Goal: Task Accomplishment & Management: Manage account settings

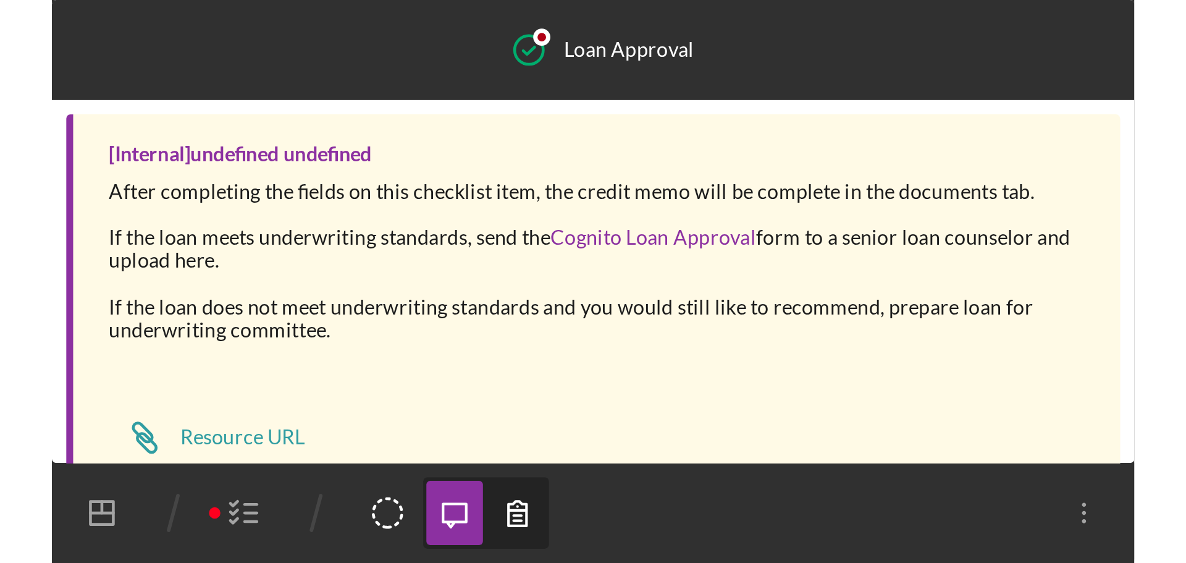
scroll to position [264, 0]
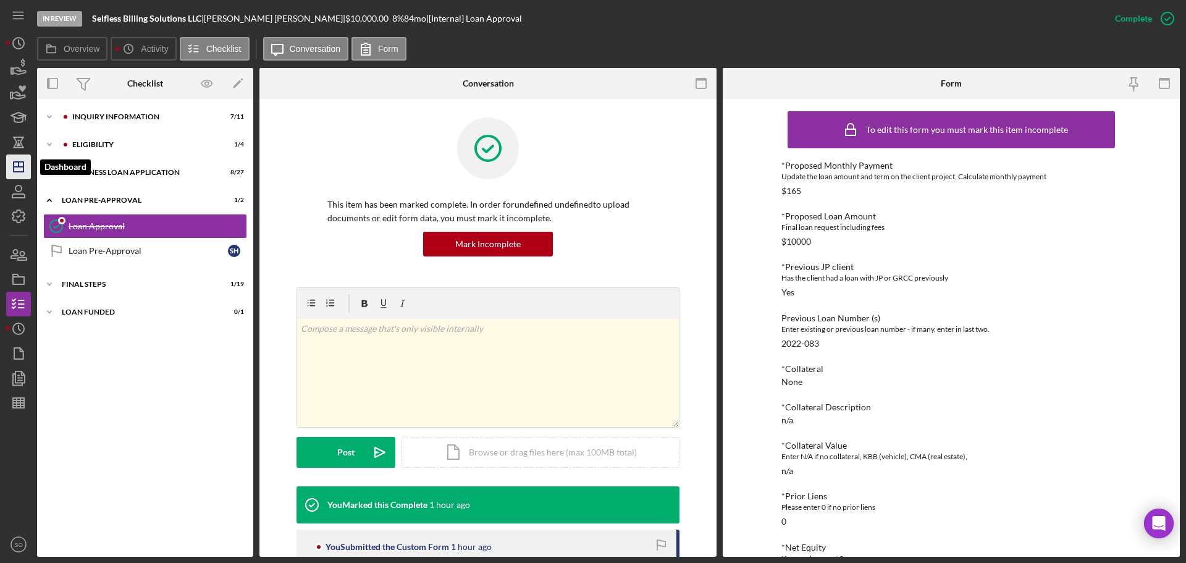
click at [11, 159] on icon "Icon/Dashboard" at bounding box center [18, 166] width 31 height 31
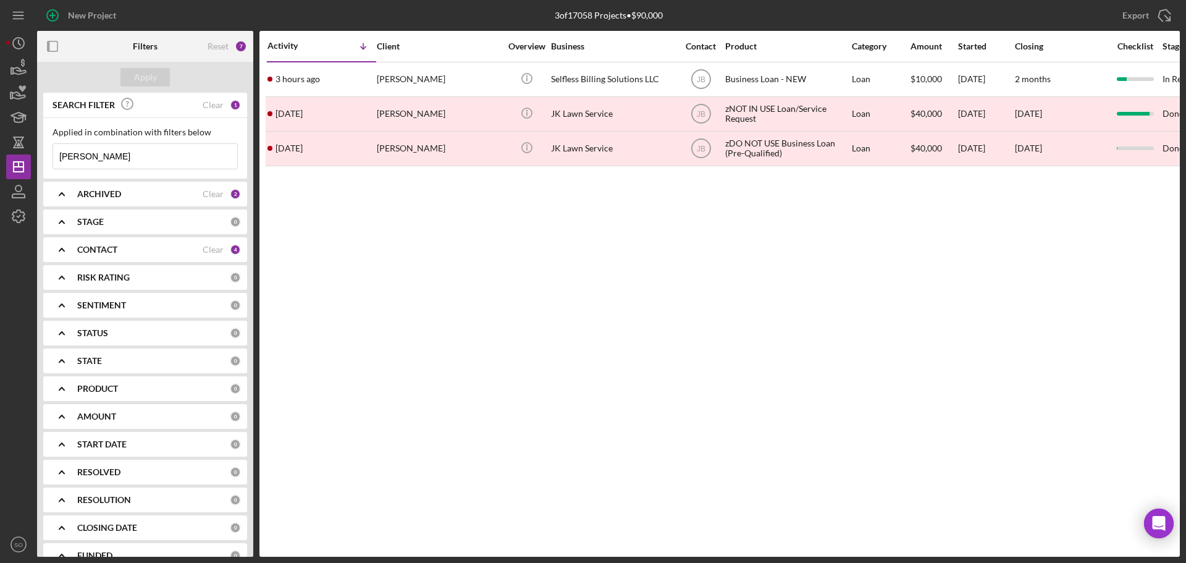
drag, startPoint x: 155, startPoint y: 159, endPoint x: 0, endPoint y: 102, distance: 165.3
click at [0, 102] on div "New Project 3 of 17058 Projects • $90,000 [PERSON_NAME] Export Icon/Export Filt…" at bounding box center [593, 281] width 1186 height 563
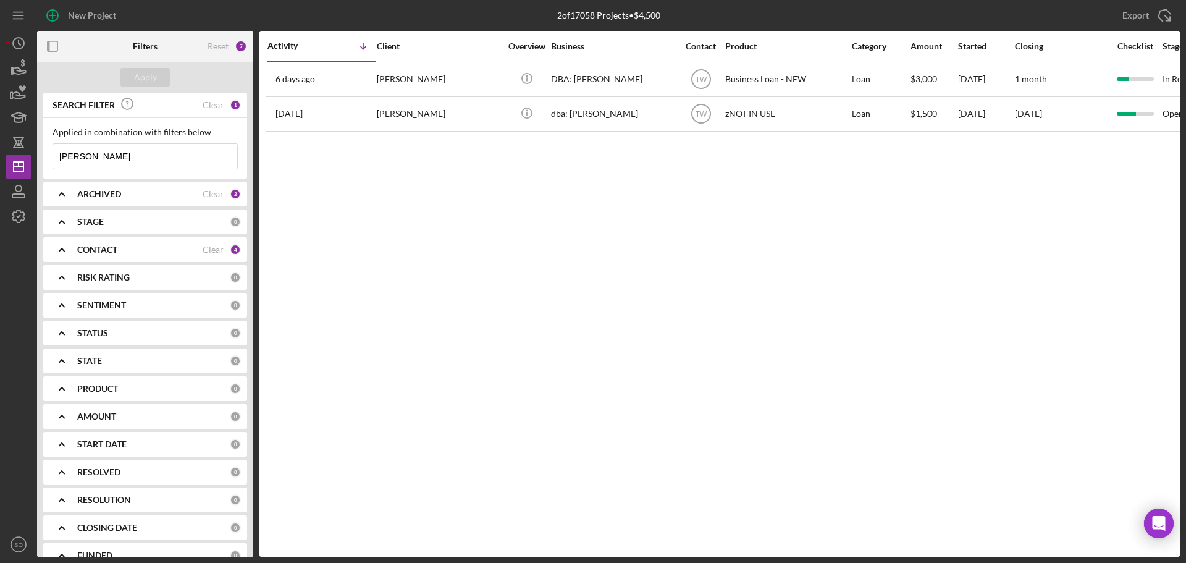
type input "[PERSON_NAME]"
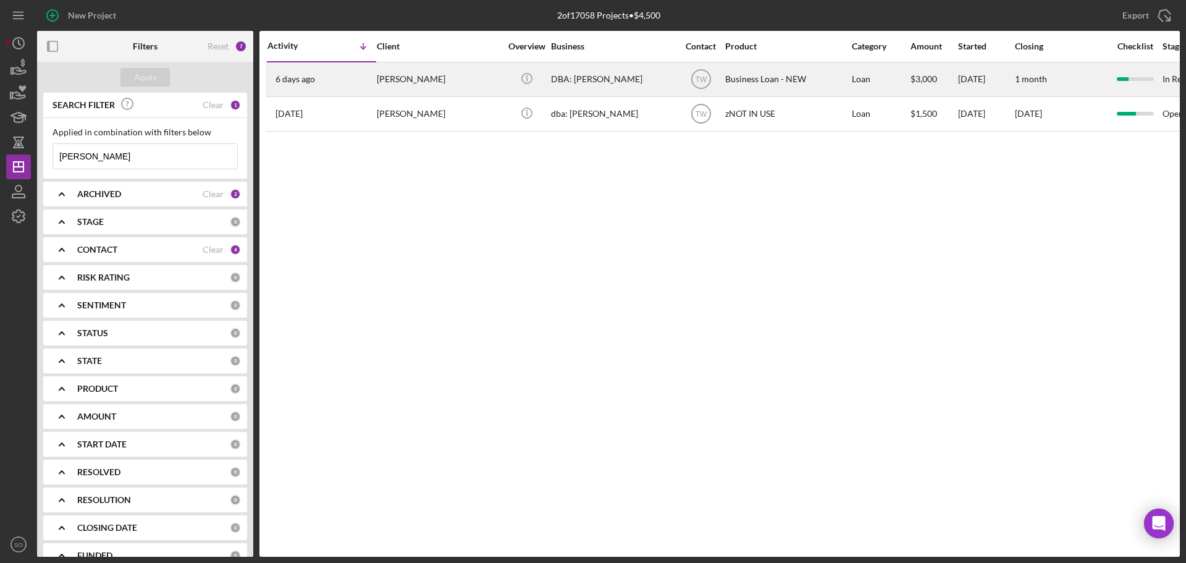
click at [388, 78] on div "[PERSON_NAME]" at bounding box center [439, 79] width 124 height 33
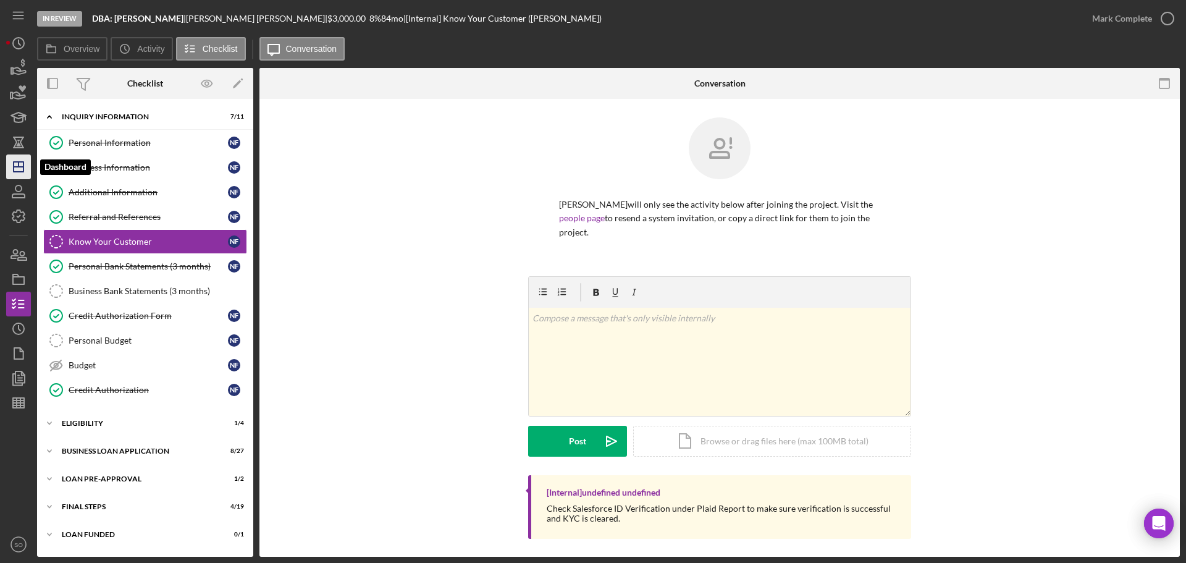
click at [23, 162] on polygon "button" at bounding box center [19, 167] width 10 height 10
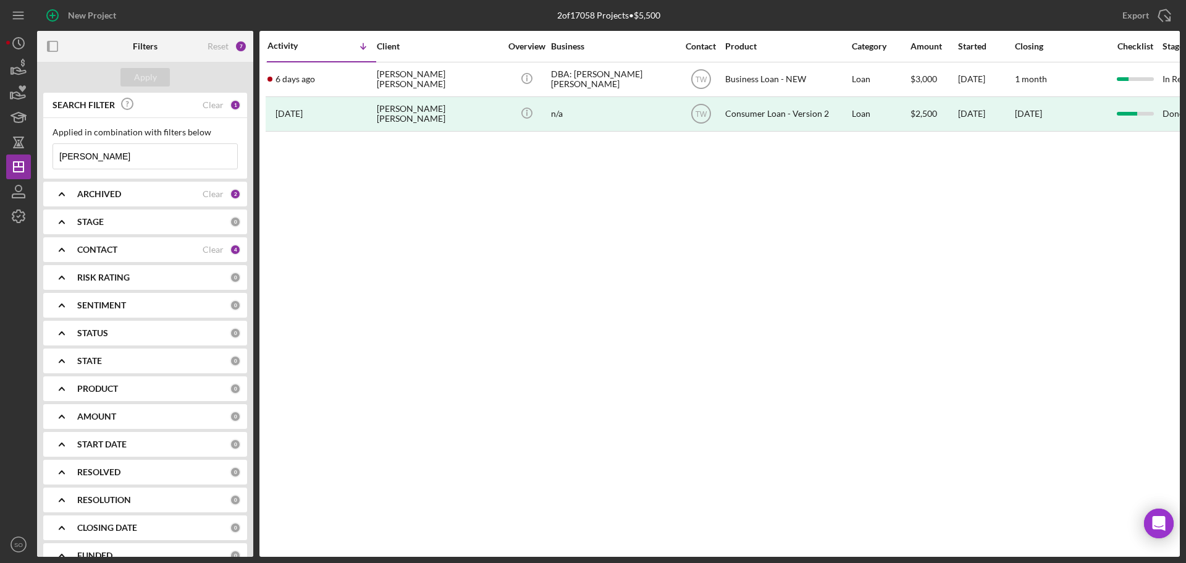
drag, startPoint x: 108, startPoint y: 162, endPoint x: 0, endPoint y: 138, distance: 110.6
click at [0, 138] on div "New Project 2 of 17058 Projects • $5,500 raul Export Icon/Export Filters Reset …" at bounding box center [593, 281] width 1186 height 563
type input "dahl"
click at [155, 70] on div "Apply" at bounding box center [145, 77] width 23 height 19
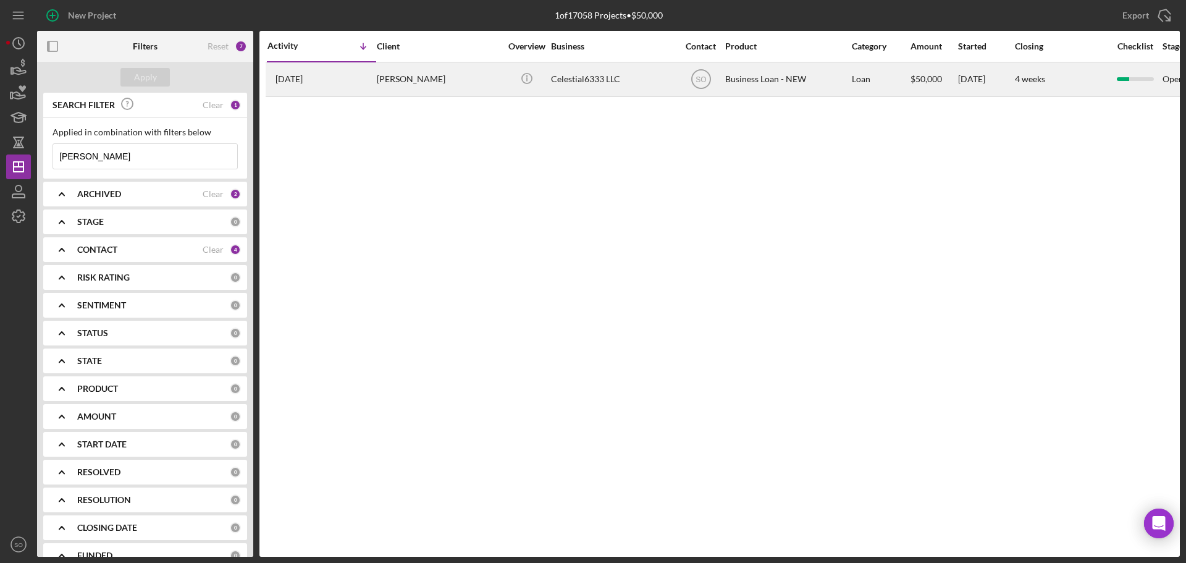
click at [359, 89] on div "2 weeks ago Esterine Dahlstrom" at bounding box center [321, 79] width 108 height 33
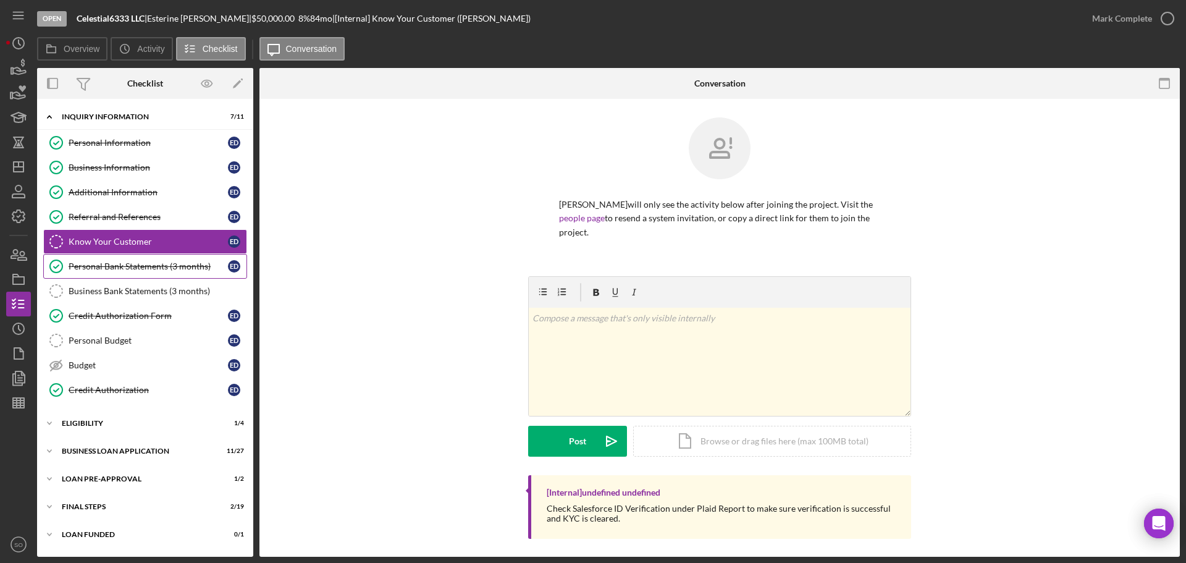
click at [200, 243] on div "Personal Bank Statements (3 months)" at bounding box center [148, 266] width 159 height 10
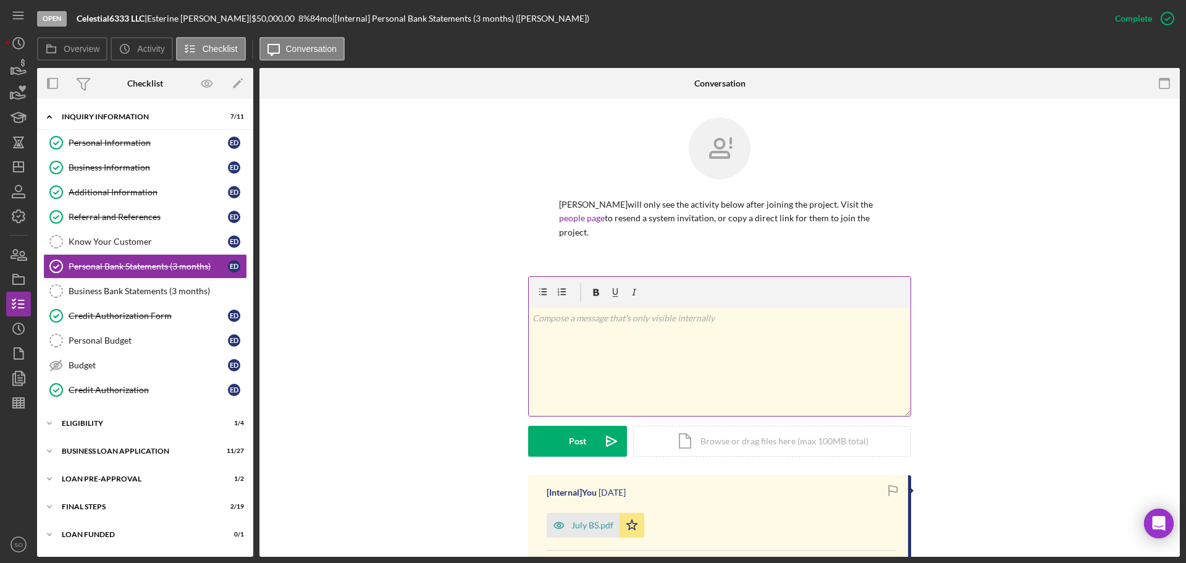
scroll to position [309, 0]
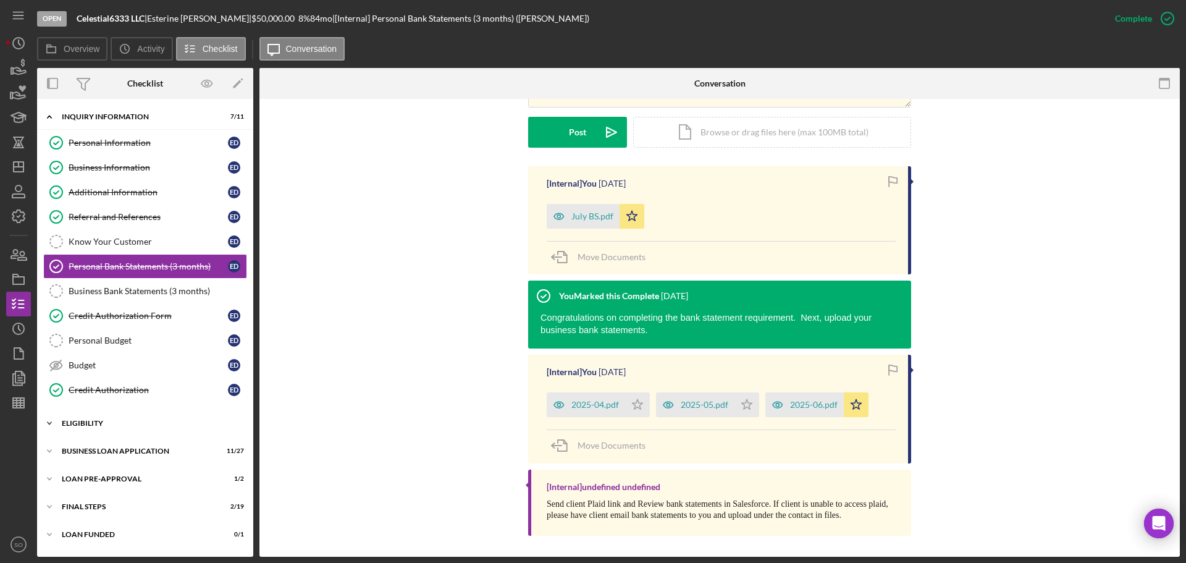
click at [148, 243] on div "ELIGIBILITY" at bounding box center [150, 422] width 176 height 7
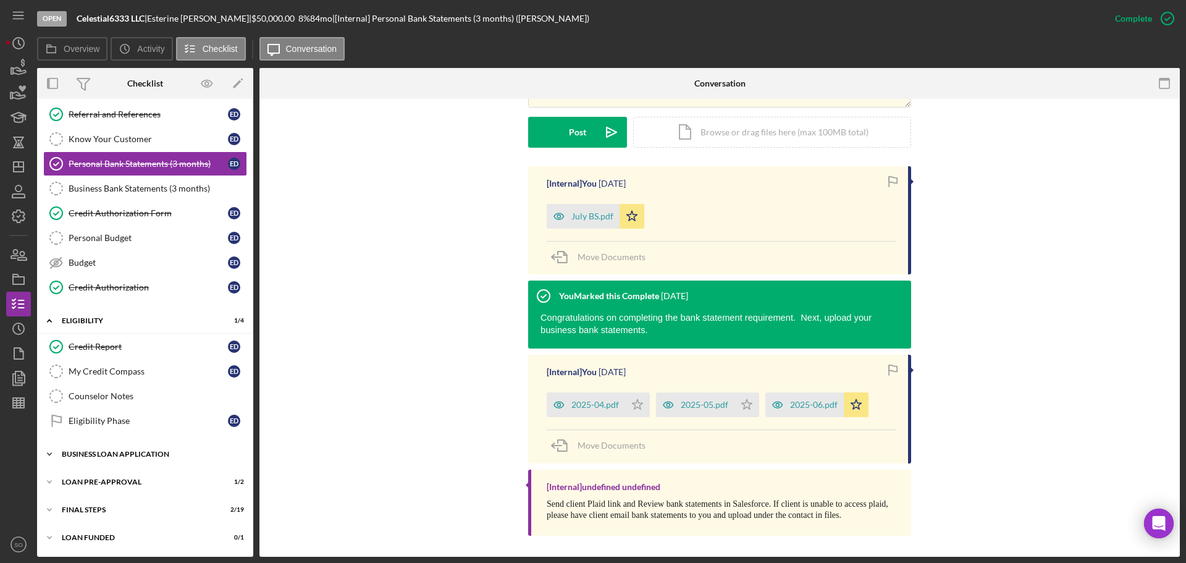
click at [142, 243] on div "BUSINESS LOAN APPLICATION" at bounding box center [150, 453] width 176 height 7
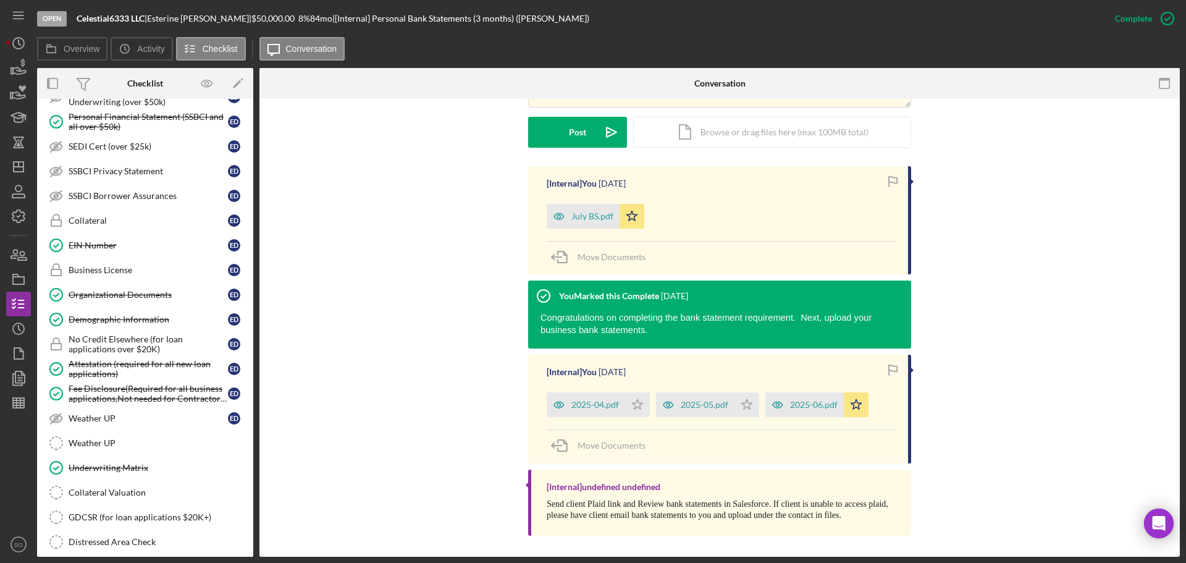
scroll to position [776, 0]
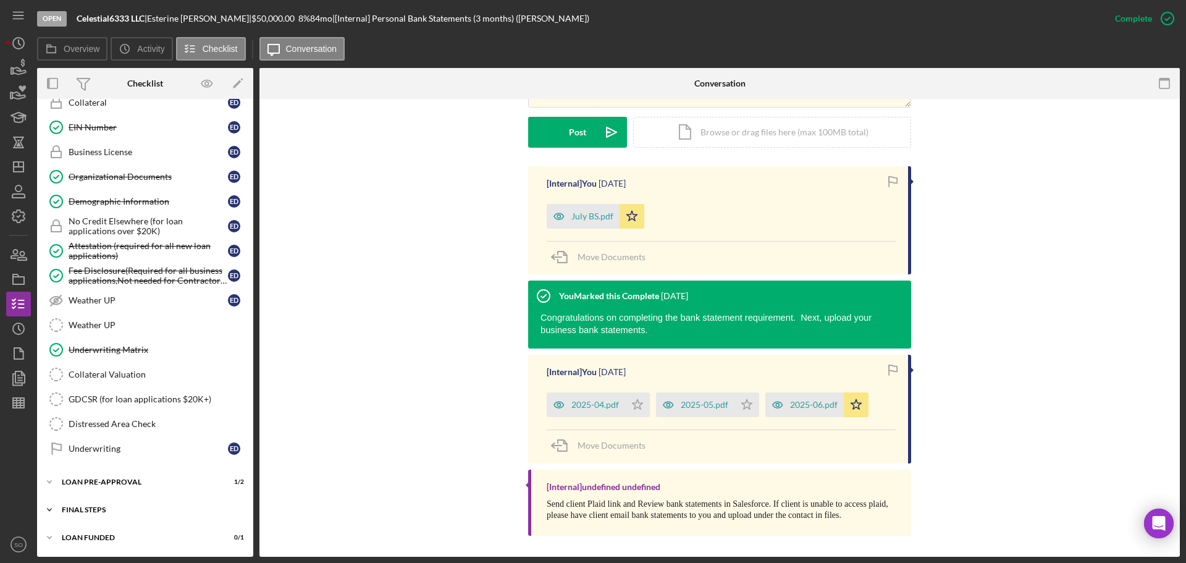
click at [132, 243] on div "Icon/Expander FINAL STEPS 2 / 19" at bounding box center [145, 509] width 216 height 25
click at [110, 178] on div "Organizational Documents" at bounding box center [148, 177] width 159 height 10
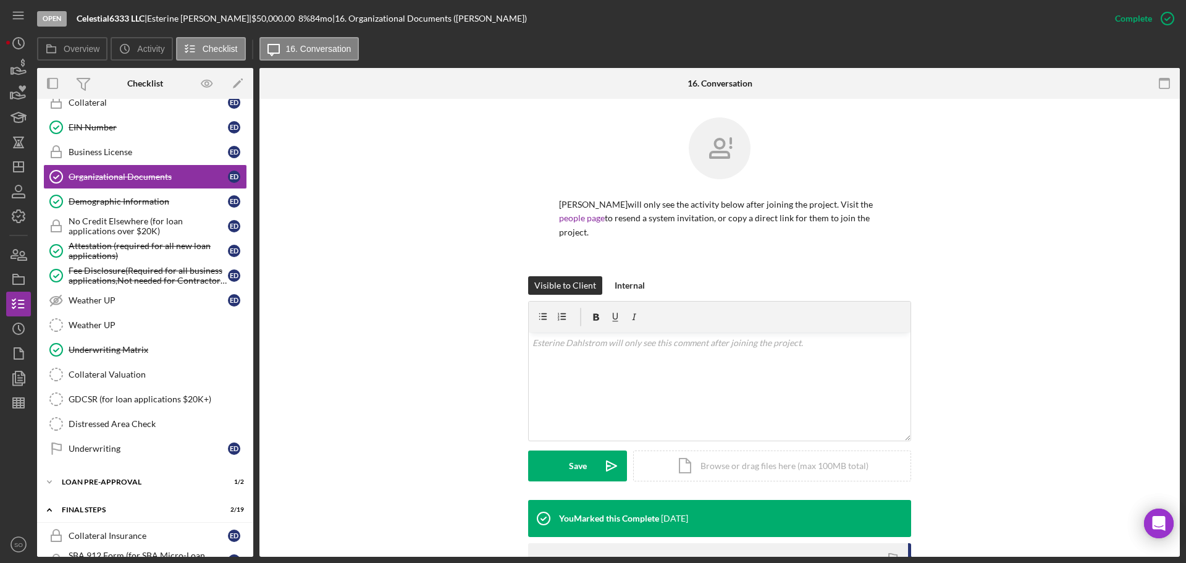
scroll to position [260, 0]
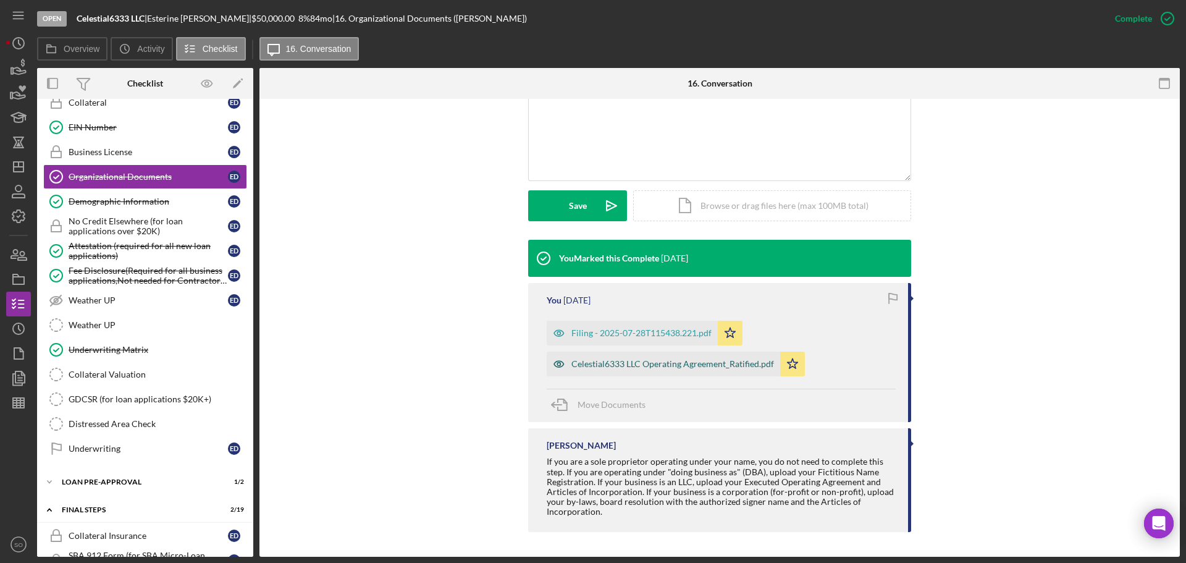
click at [467, 243] on div "Celestial6333 LLC Operating Agreement_Ratified.pdf" at bounding box center [663, 363] width 233 height 25
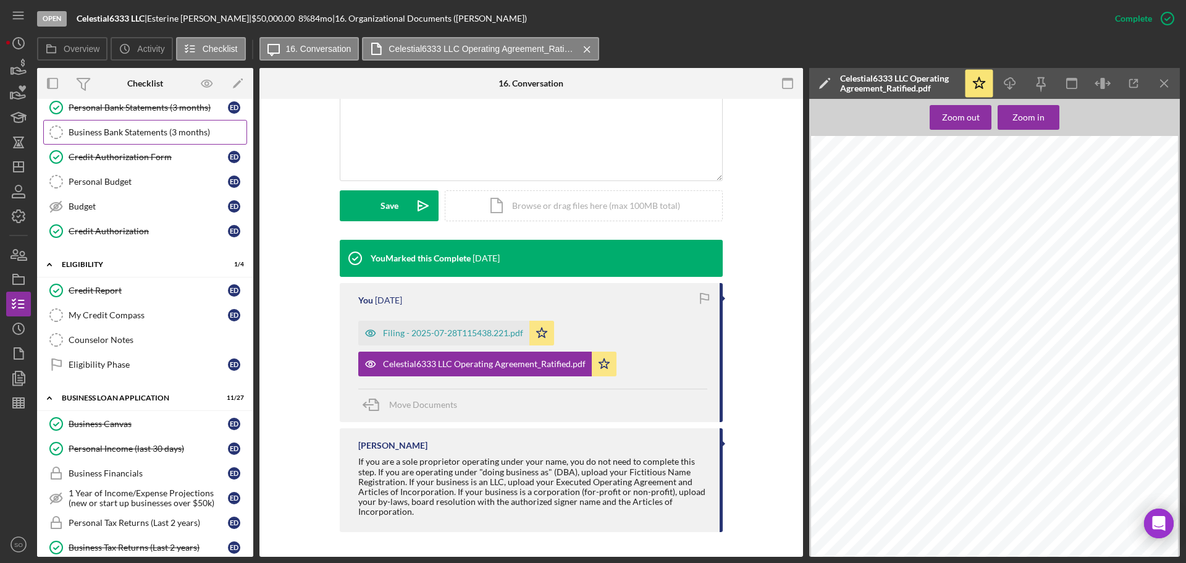
scroll to position [0, 0]
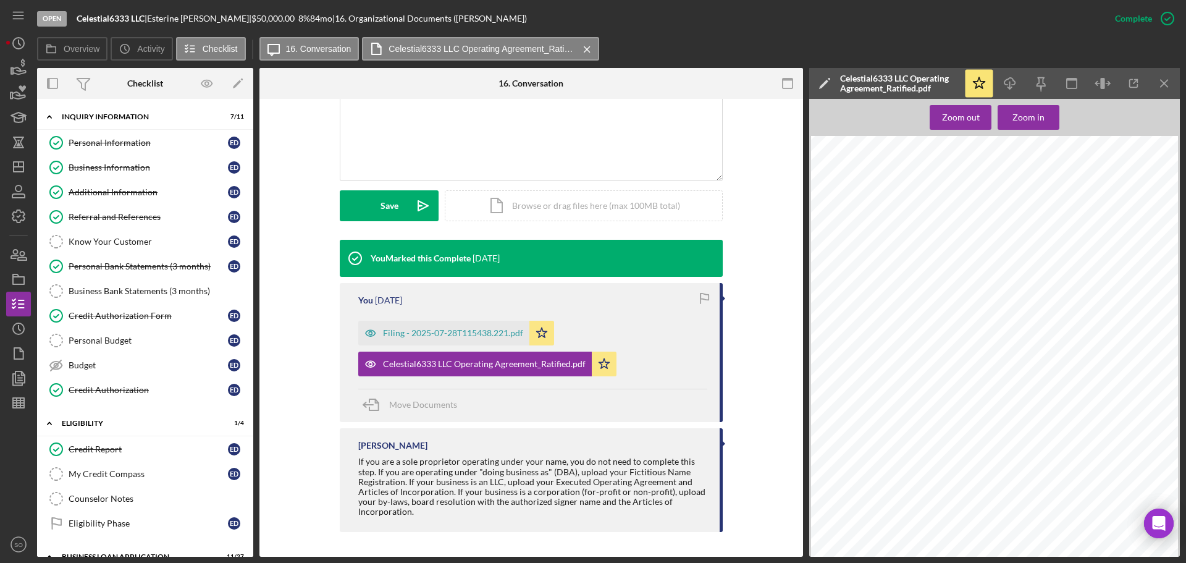
click at [145, 167] on div "Business Information" at bounding box center [148, 167] width 159 height 10
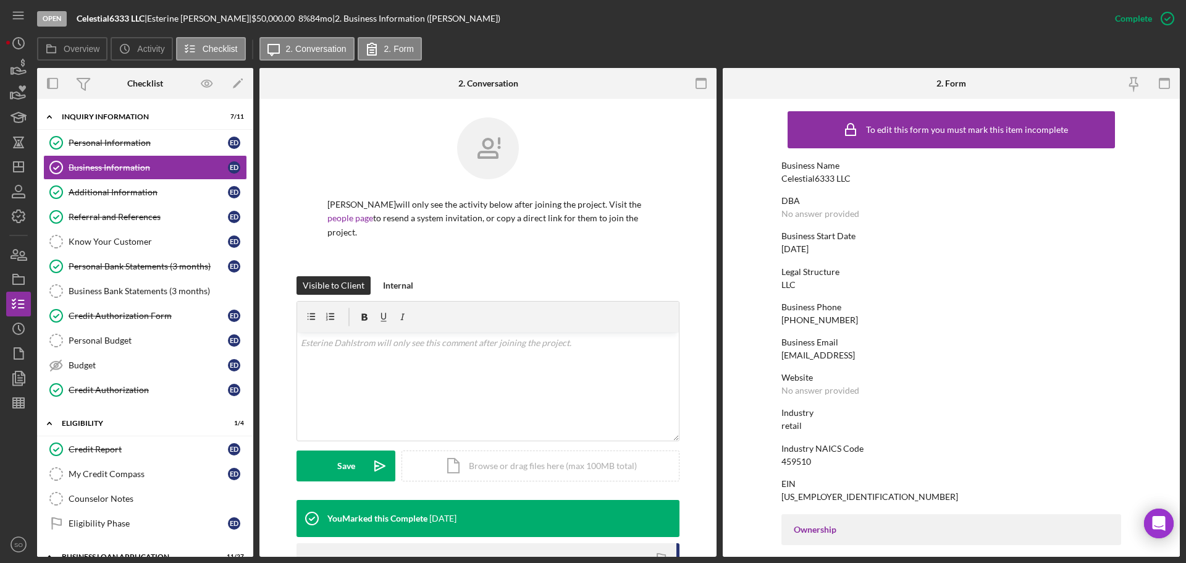
click at [467, 178] on div "Celestial6333 LLC" at bounding box center [815, 179] width 69 height 10
copy div "Celestial6333 LLC"
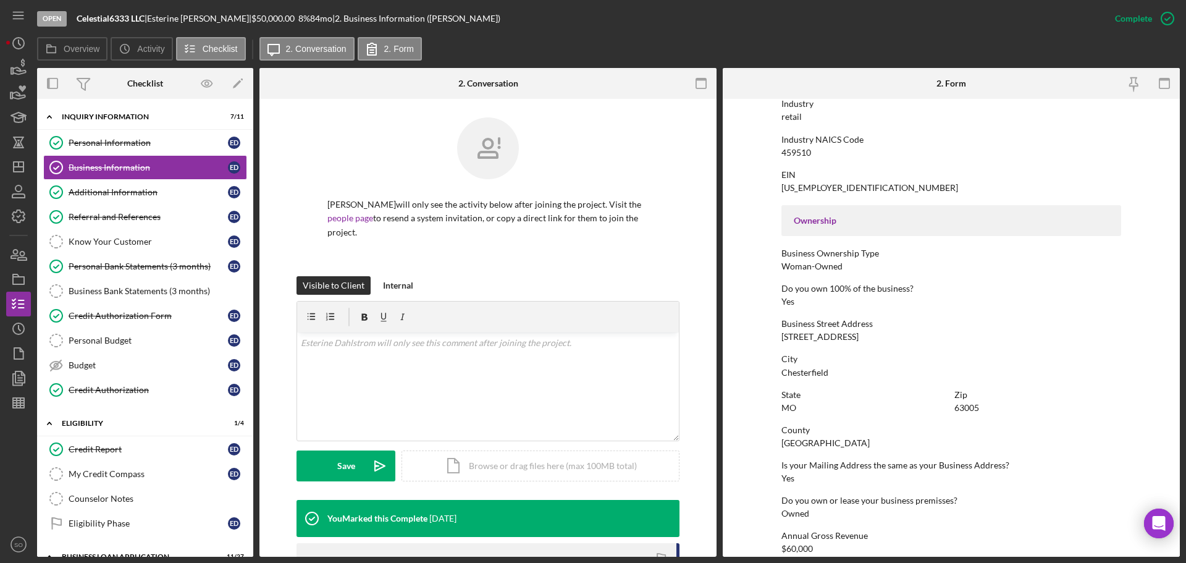
scroll to position [371, 0]
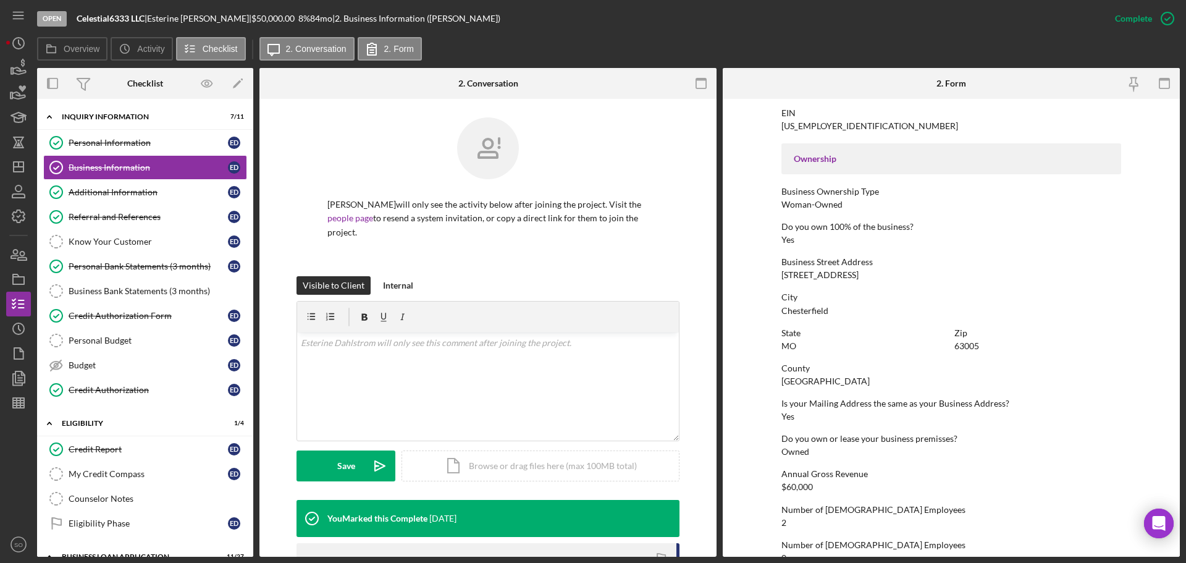
click at [467, 243] on div "16875 N Outer 40 Rd #106" at bounding box center [819, 275] width 77 height 10
copy div "16875 N Outer 40 Rd #106"
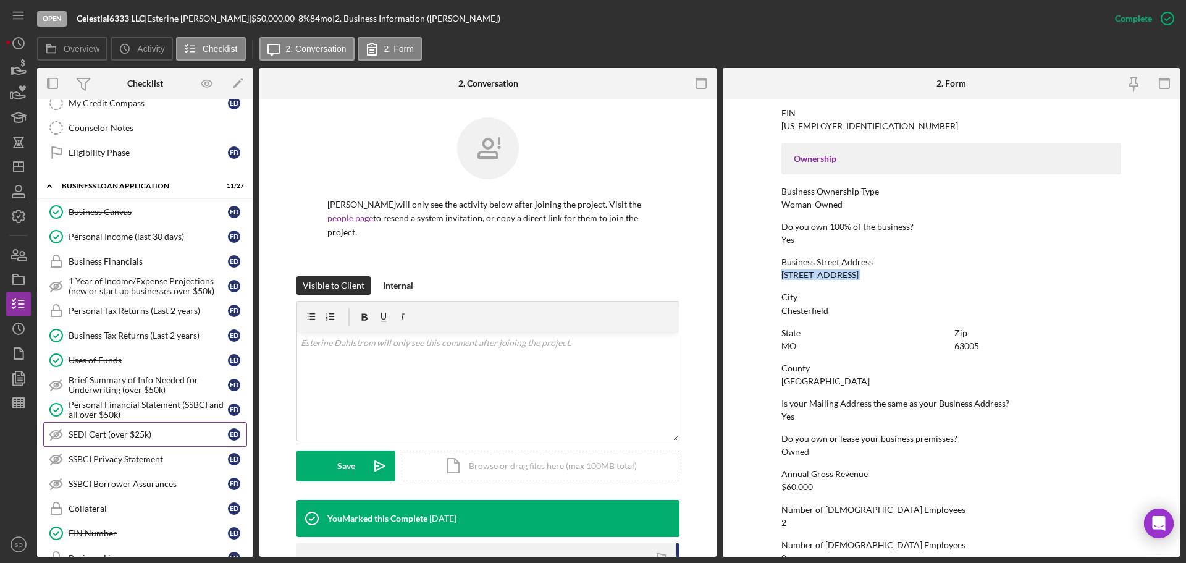
click at [114, 243] on link "SEDI Cert (over $25k) SEDI Cert (over $25k) E D" at bounding box center [145, 434] width 204 height 25
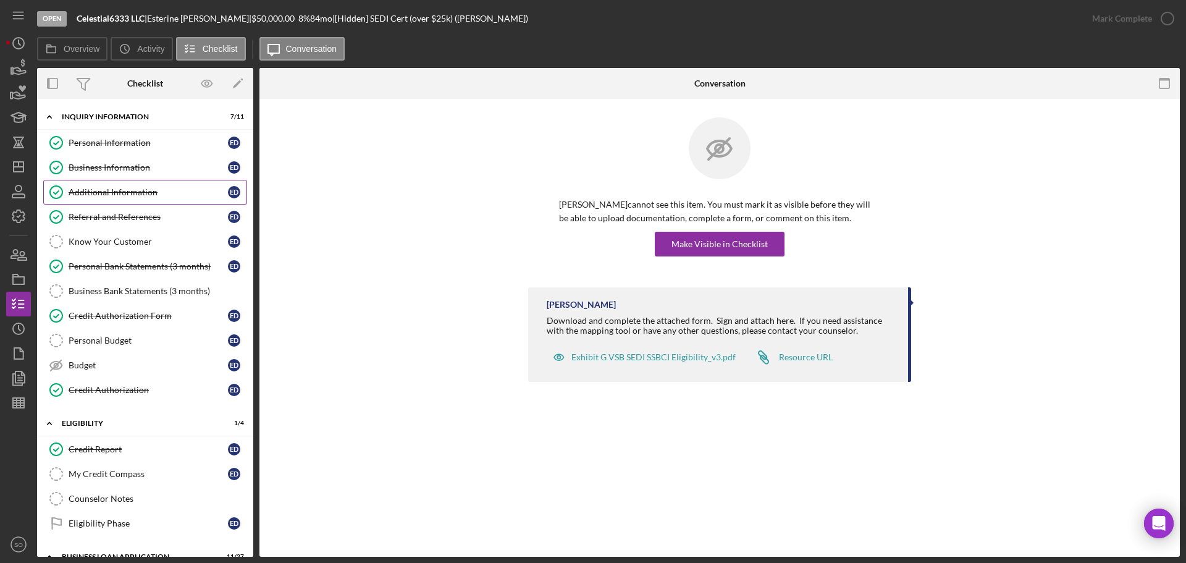
drag, startPoint x: 131, startPoint y: 172, endPoint x: 201, endPoint y: 180, distance: 70.9
click at [131, 172] on div "Business Information" at bounding box center [148, 167] width 159 height 10
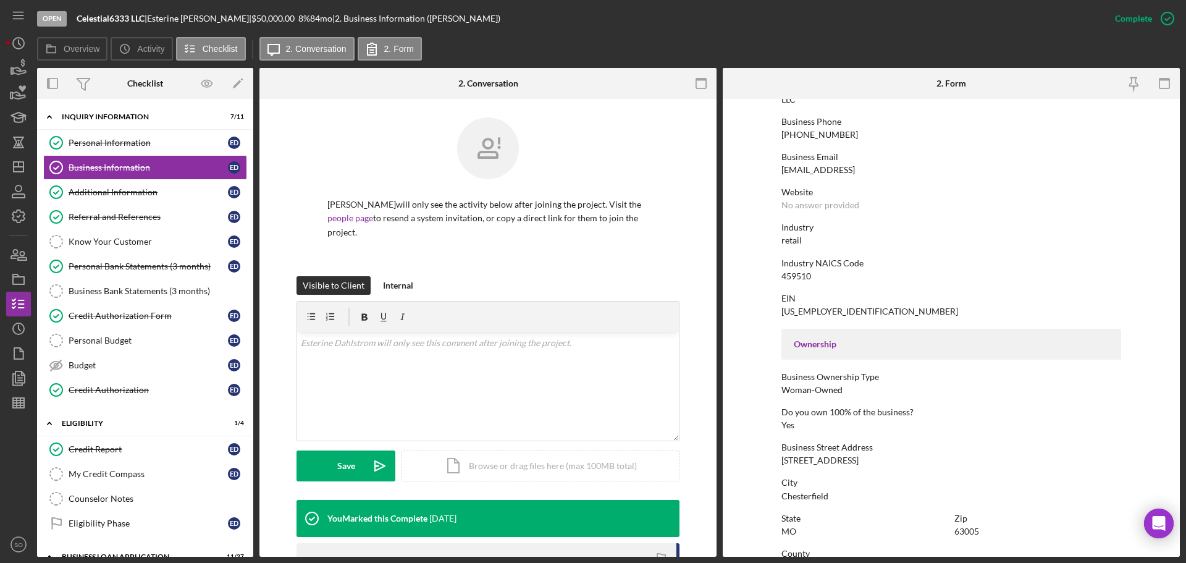
scroll to position [247, 0]
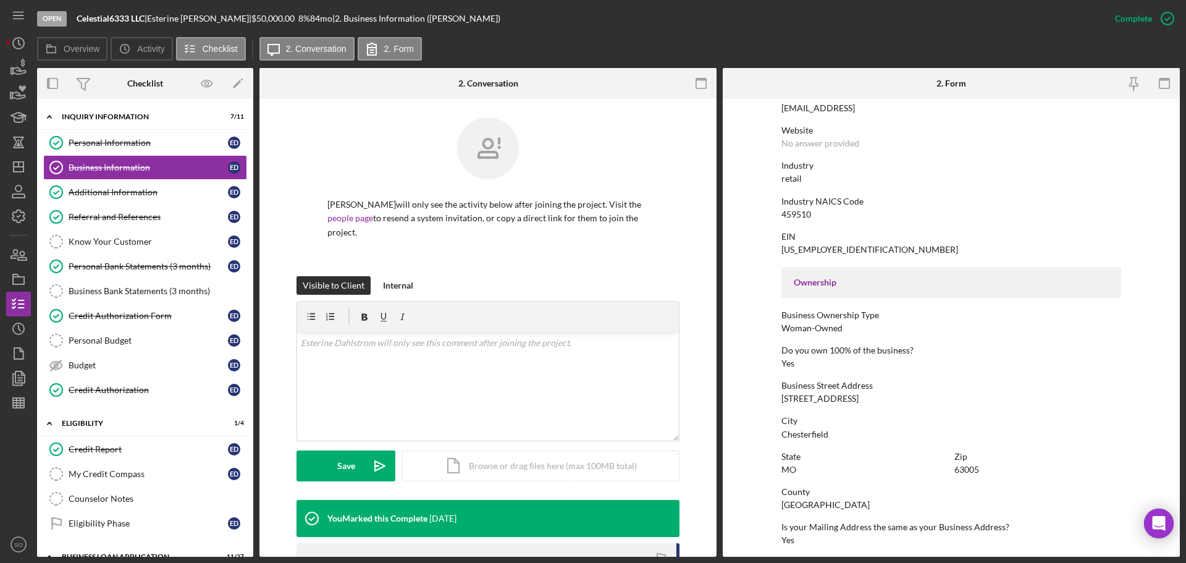
click at [467, 243] on div "16875 N Outer 40 Rd #106" at bounding box center [819, 398] width 77 height 10
copy div "16875 N Outer 40 Rd #106"
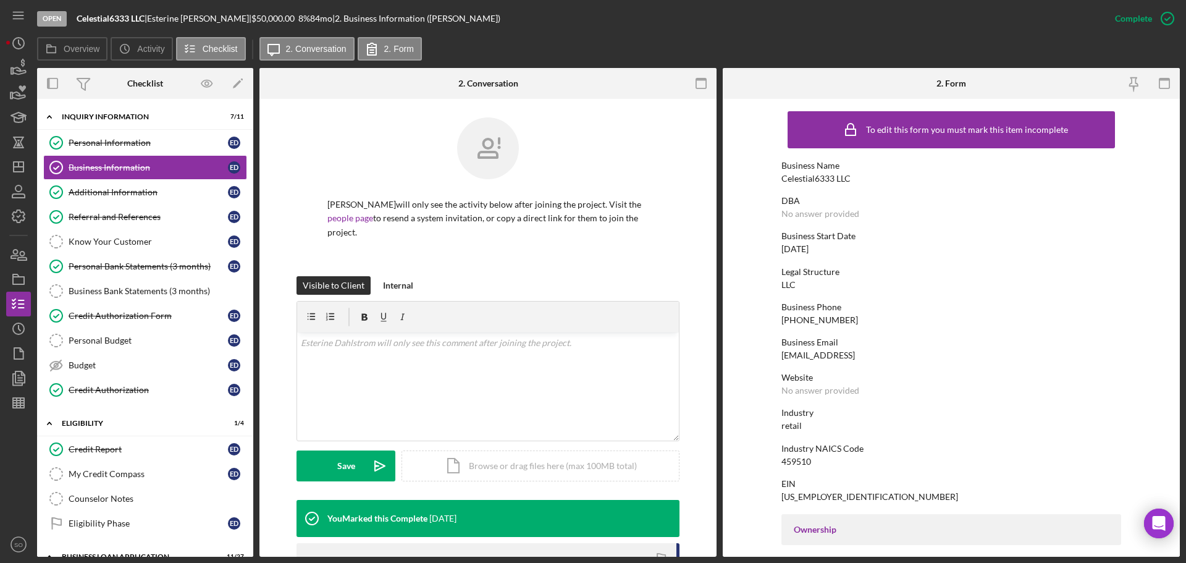
click at [467, 182] on div "Celestial6333 LLC" at bounding box center [815, 179] width 69 height 10
copy div "Celestial6333 LLC"
drag, startPoint x: 143, startPoint y: 314, endPoint x: 351, endPoint y: 300, distance: 208.0
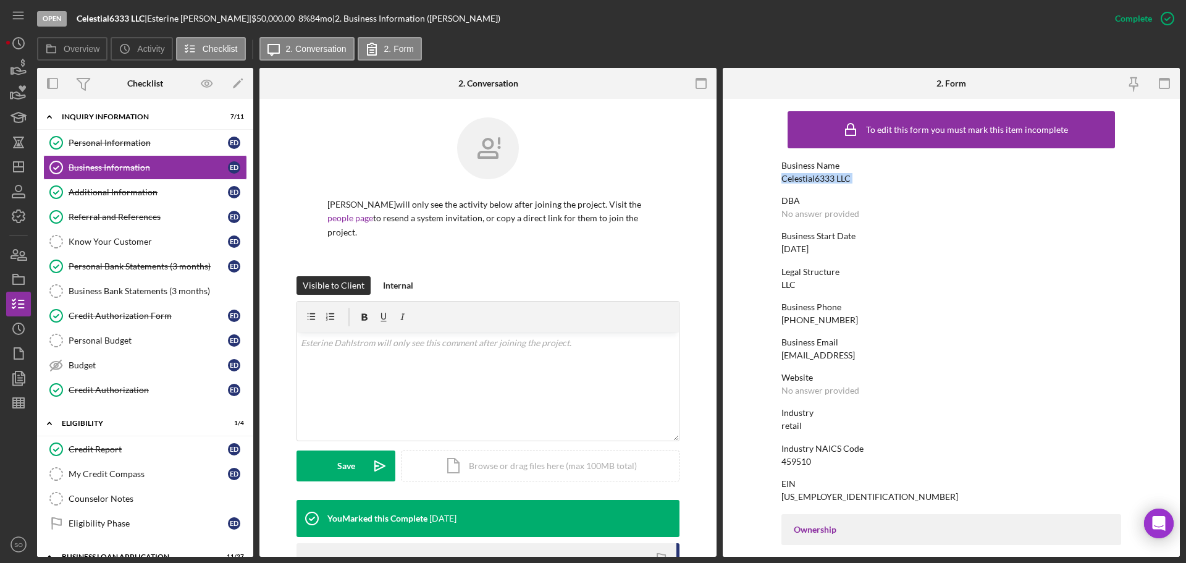
click at [143, 243] on div "Credit Authorization Form" at bounding box center [148, 316] width 159 height 10
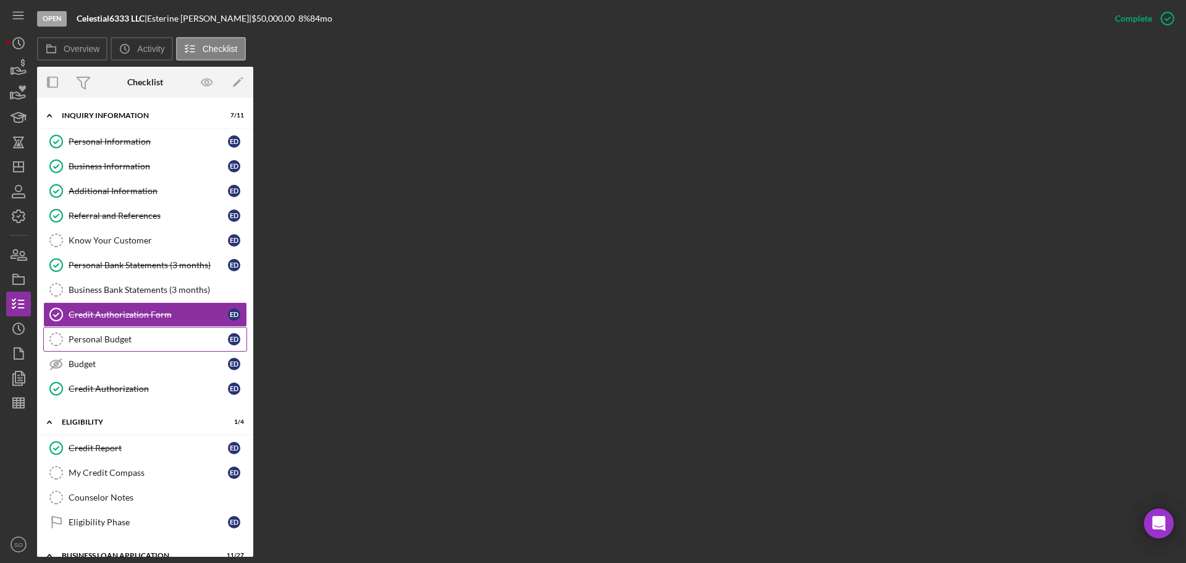
click at [144, 243] on div "Personal Budget" at bounding box center [148, 339] width 159 height 10
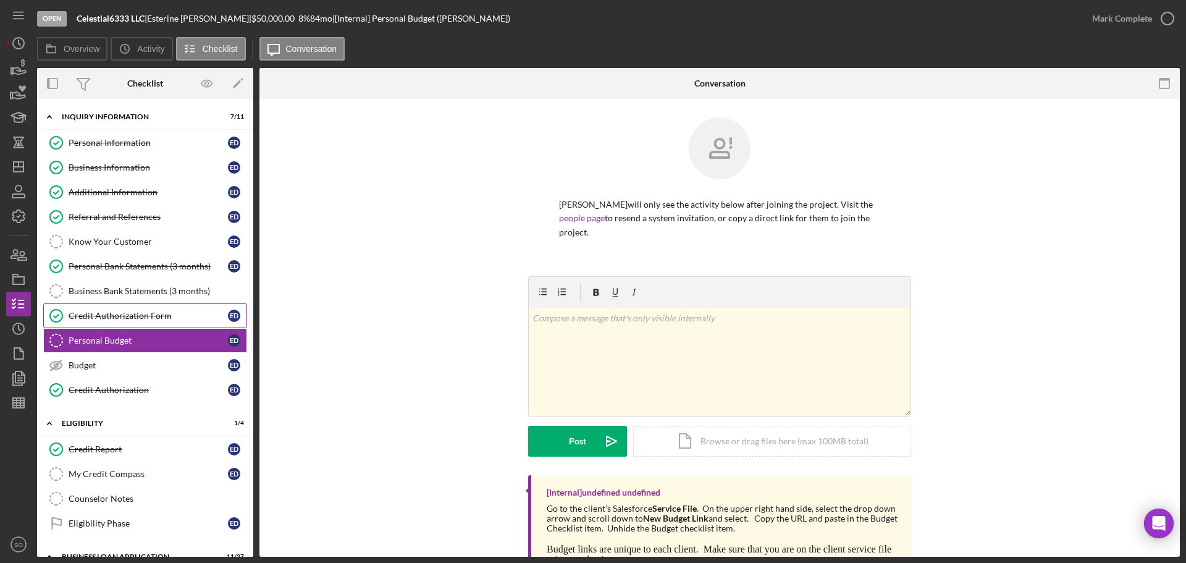
click at [136, 243] on div "Credit Authorization Form" at bounding box center [148, 316] width 159 height 10
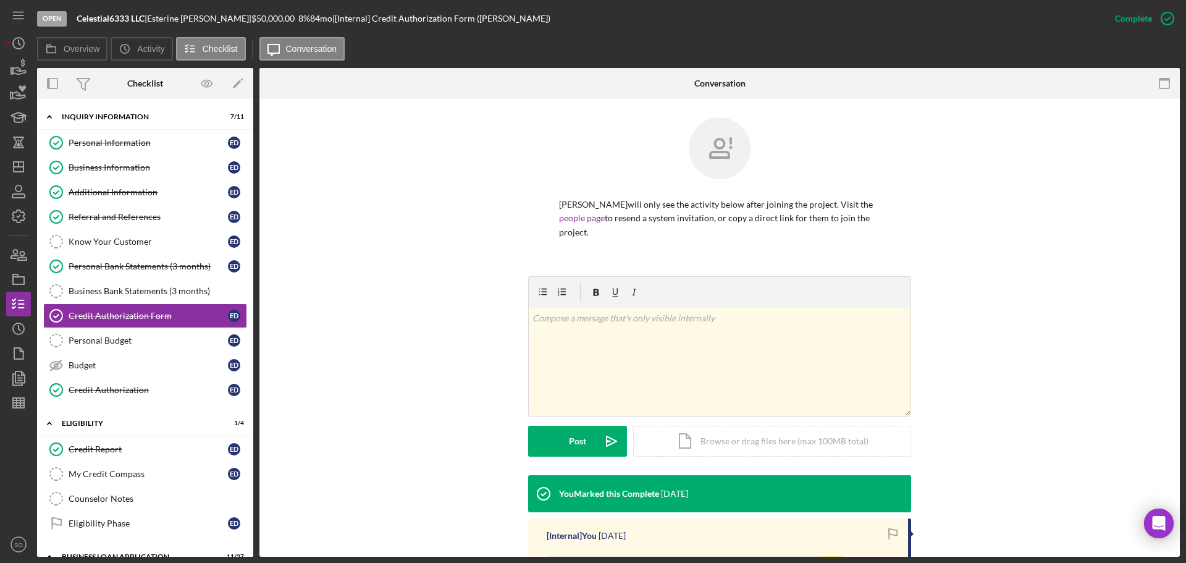
scroll to position [247, 0]
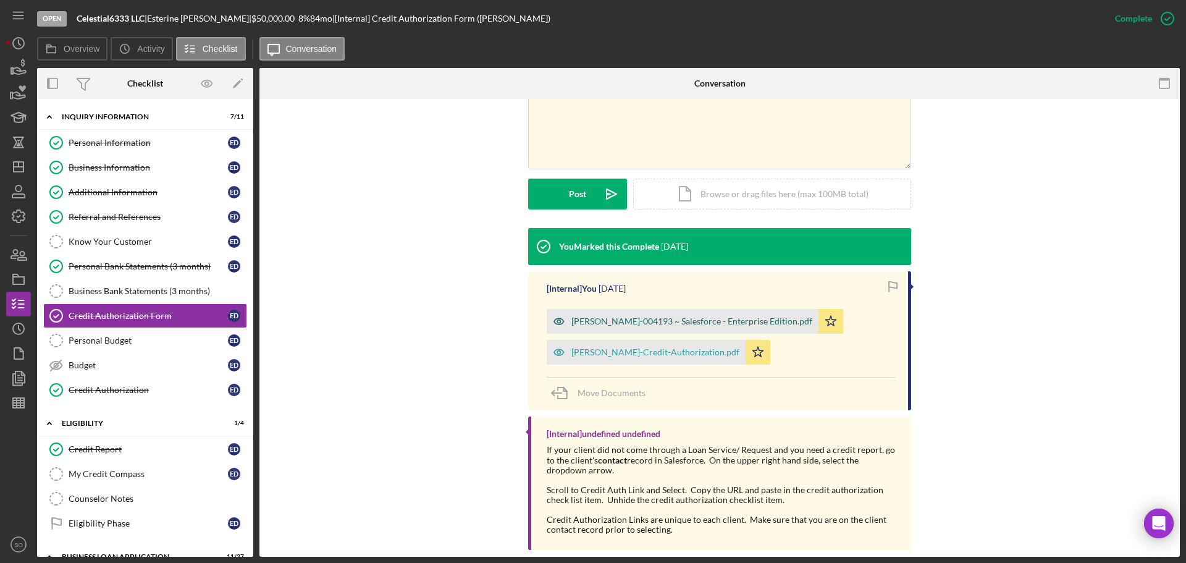
click at [467, 243] on div "Esterine AUTH-004193 ~ Salesforce - Enterprise Edition.pdf" at bounding box center [691, 321] width 241 height 10
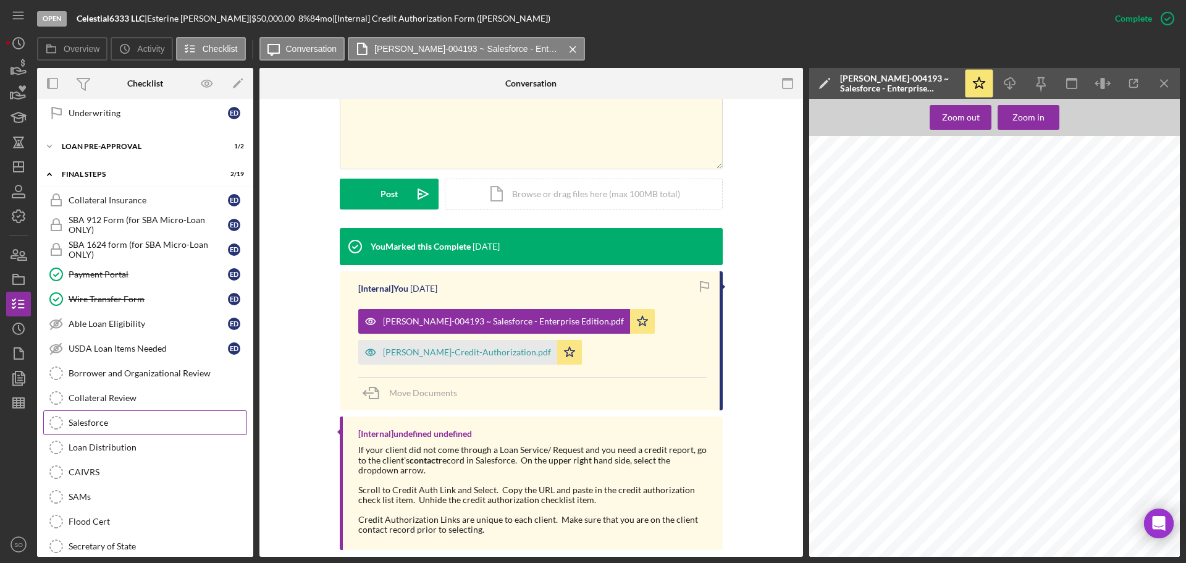
scroll to position [926, 0]
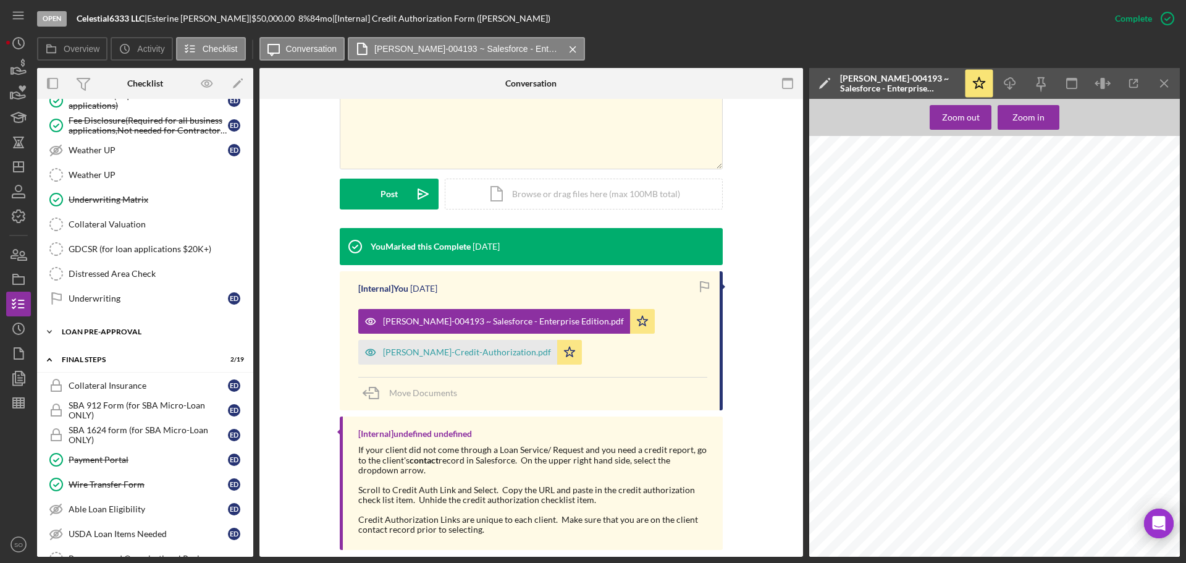
drag, startPoint x: 135, startPoint y: 329, endPoint x: 123, endPoint y: 341, distance: 17.5
click at [135, 243] on div "LOAN PRE-APPROVAL" at bounding box center [150, 331] width 176 height 7
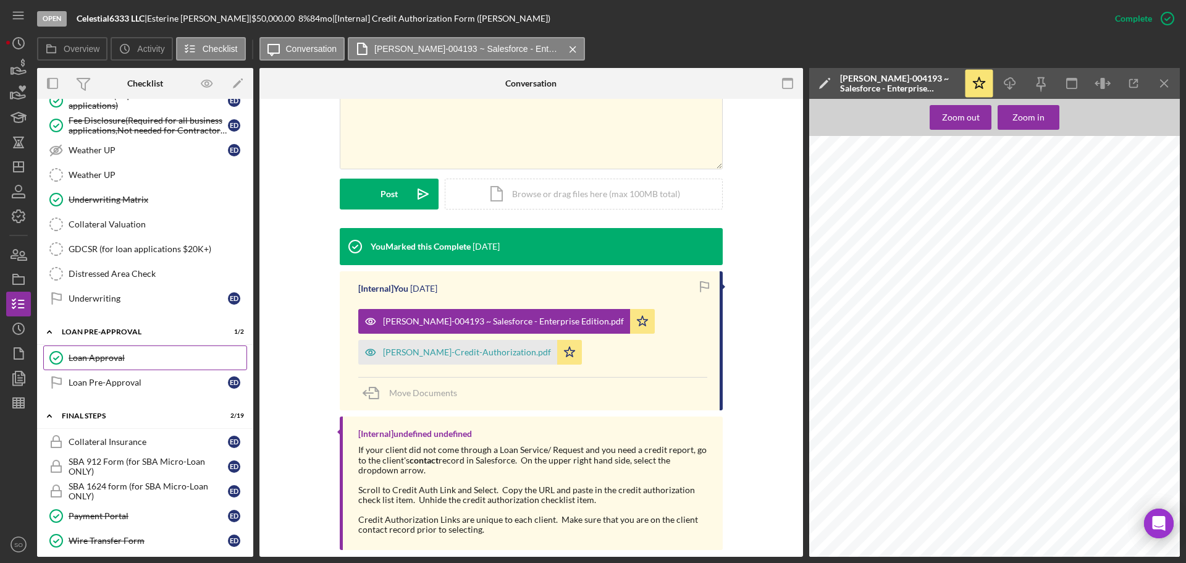
click at [122, 243] on link "Loan Approval Loan Approval" at bounding box center [145, 357] width 204 height 25
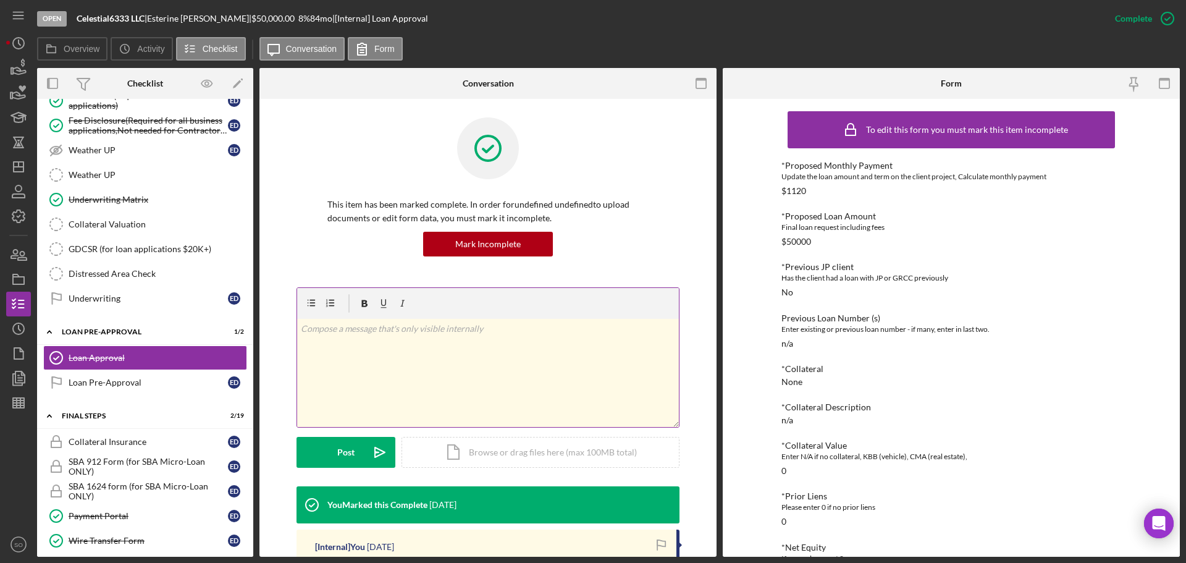
scroll to position [309, 0]
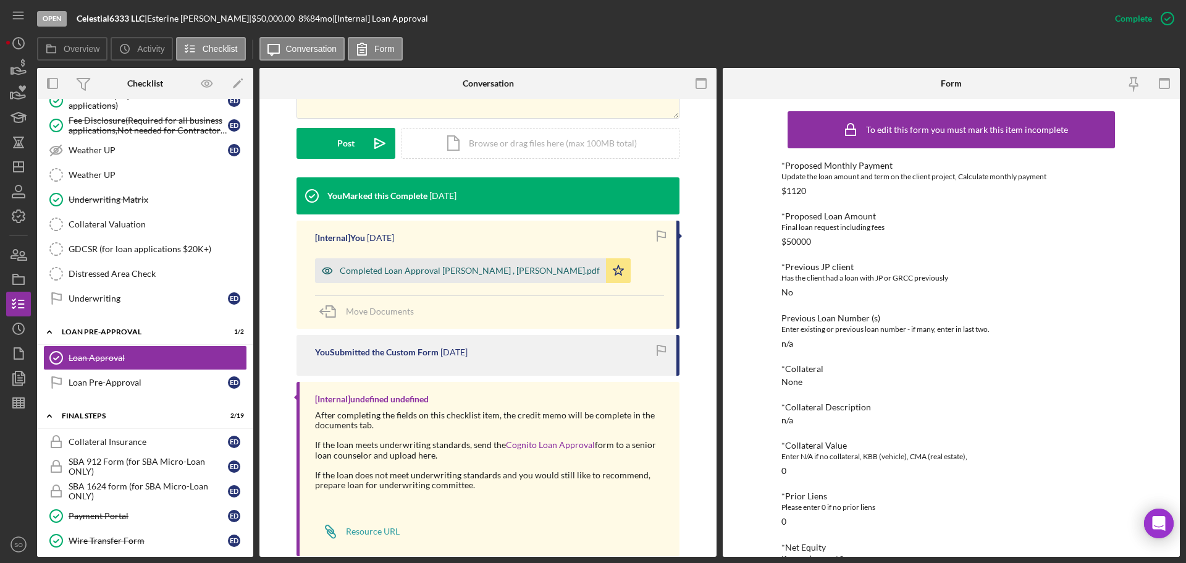
click at [446, 243] on div "Completed Loan Approval Boyle, Jim , Esterine Dahlstrom.pdf" at bounding box center [460, 270] width 291 height 25
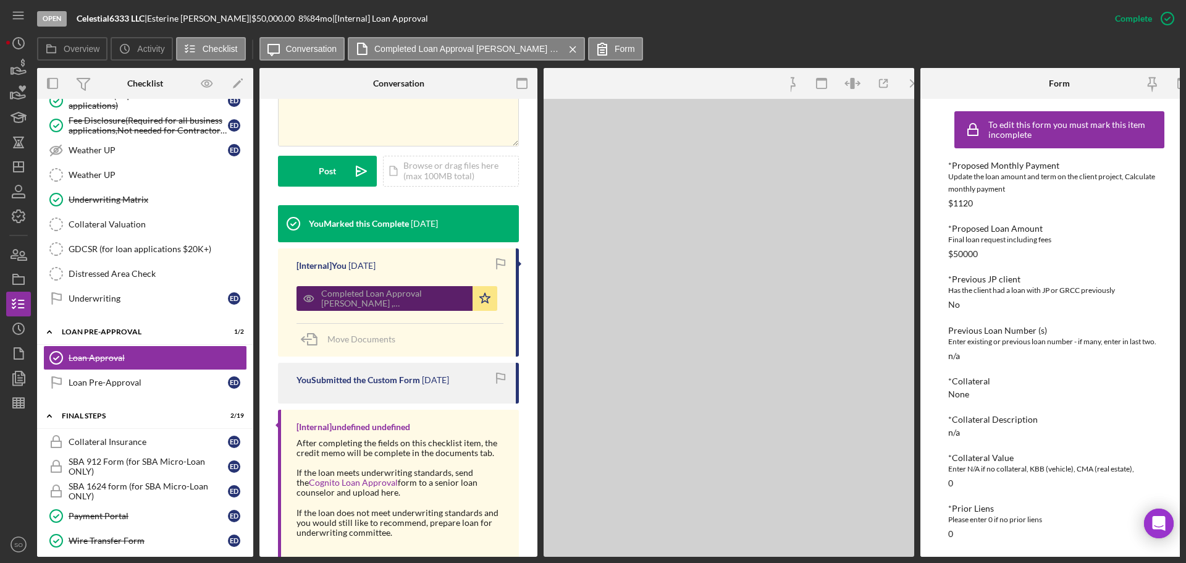
scroll to position [322, 0]
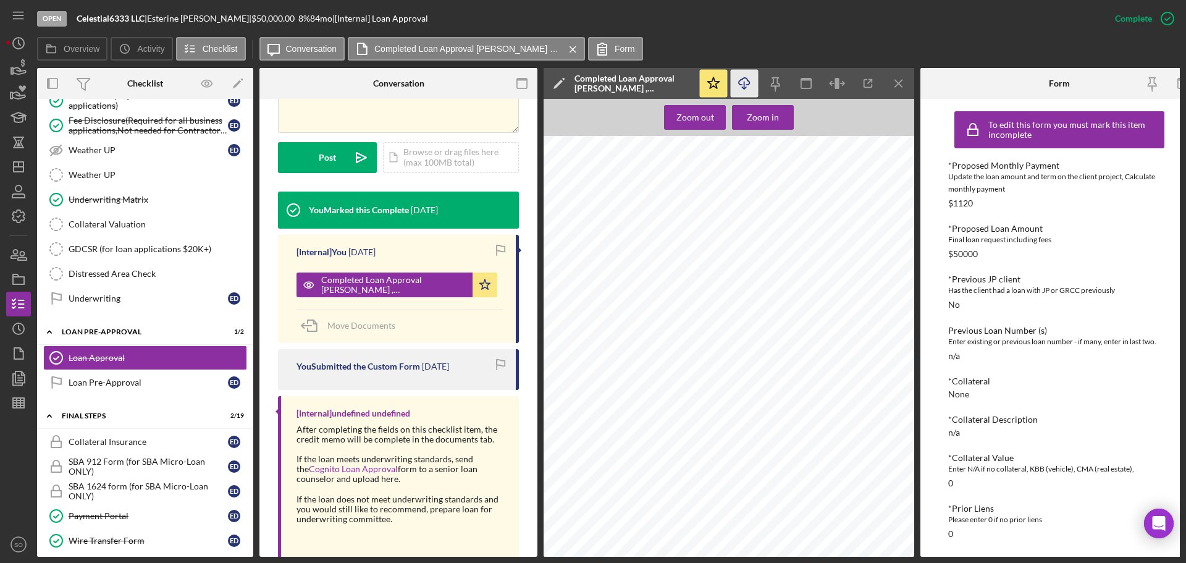
click at [467, 85] on icon "Icon/Download" at bounding box center [745, 84] width 28 height 28
drag, startPoint x: 6, startPoint y: 375, endPoint x: 7, endPoint y: 383, distance: 8.7
click at [6, 243] on icon "button" at bounding box center [18, 377] width 31 height 31
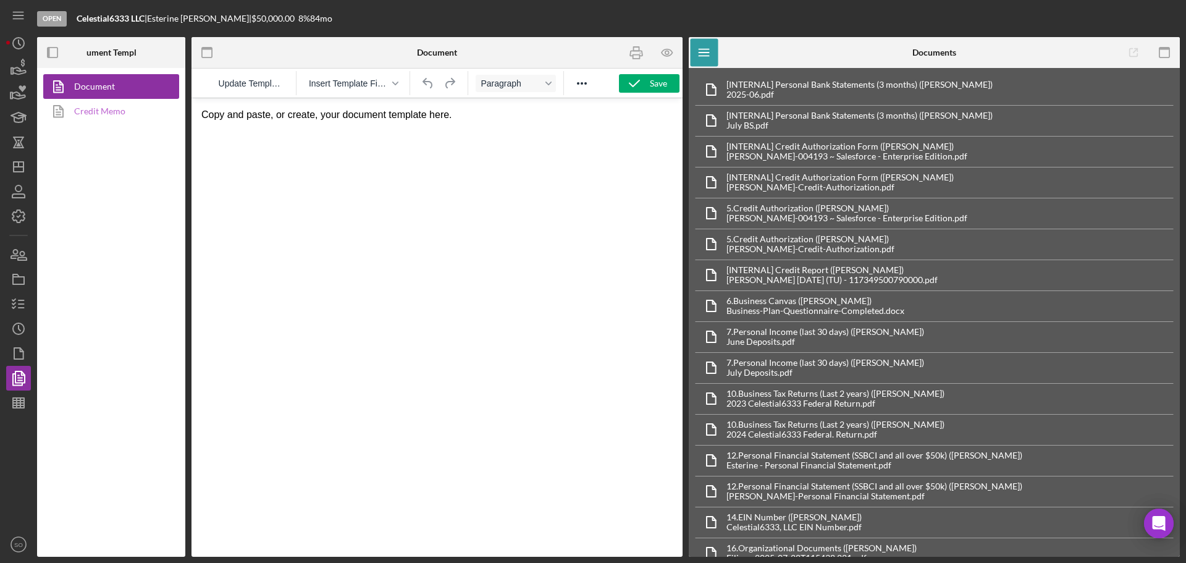
click at [90, 117] on link "Credit Memo" at bounding box center [108, 111] width 130 height 25
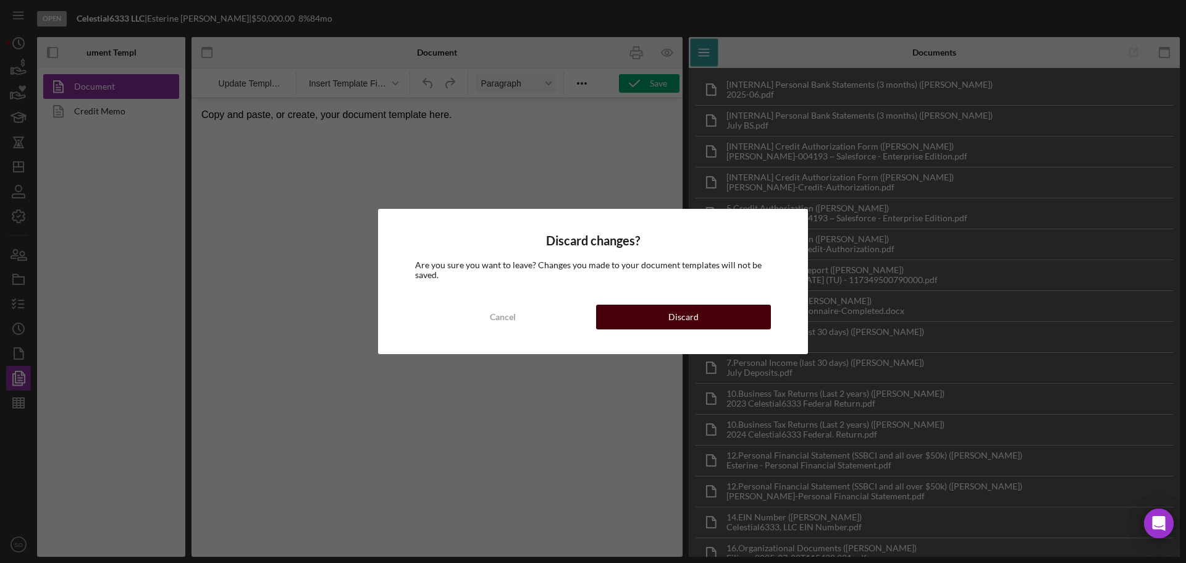
click at [467, 243] on button "Discard" at bounding box center [683, 316] width 175 height 25
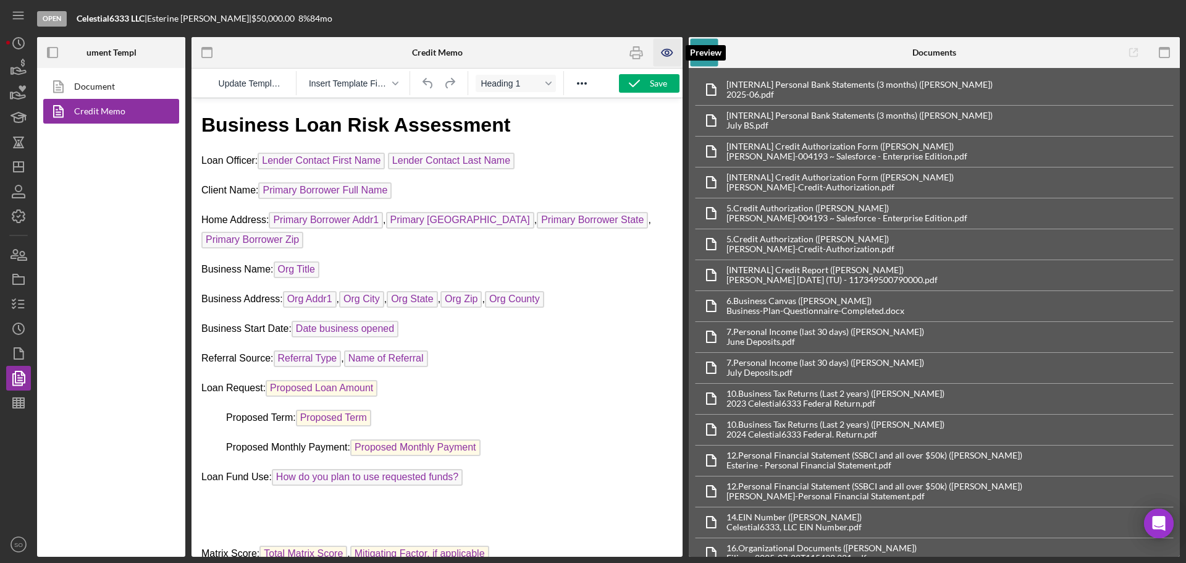
click at [467, 57] on icon "button" at bounding box center [667, 53] width 28 height 28
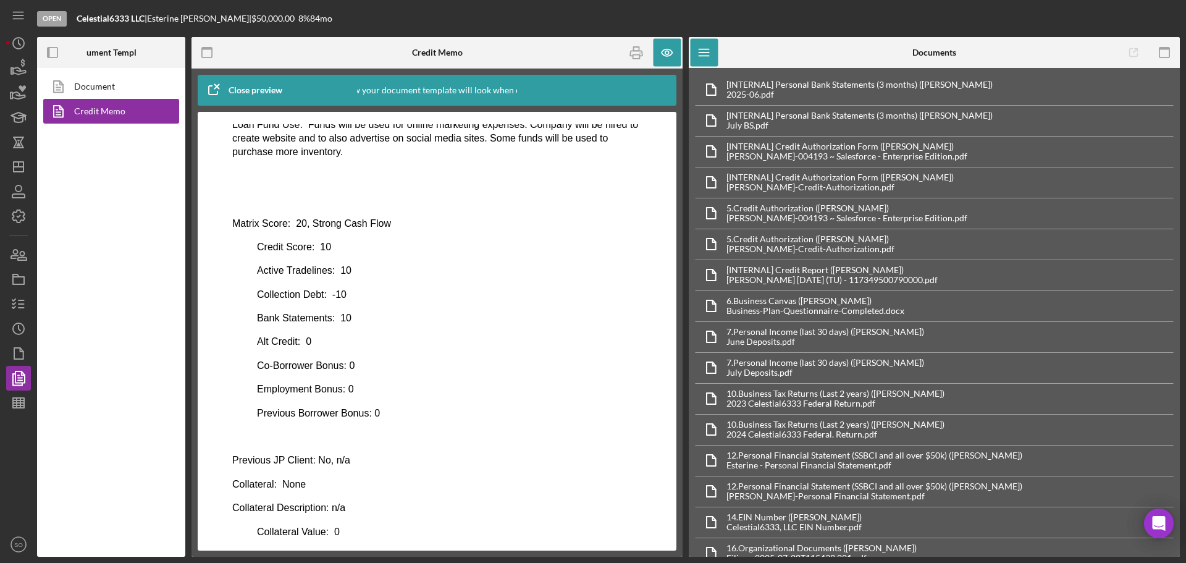
scroll to position [112, 0]
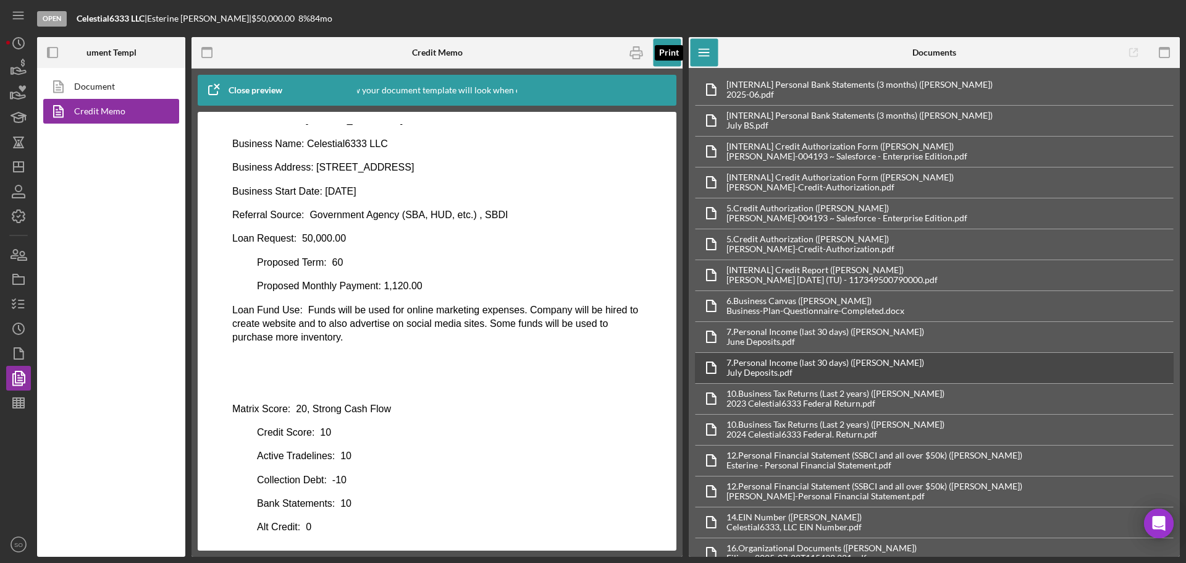
drag, startPoint x: 638, startPoint y: 53, endPoint x: 758, endPoint y: 381, distance: 349.1
click at [467, 53] on icon "button" at bounding box center [636, 53] width 28 height 28
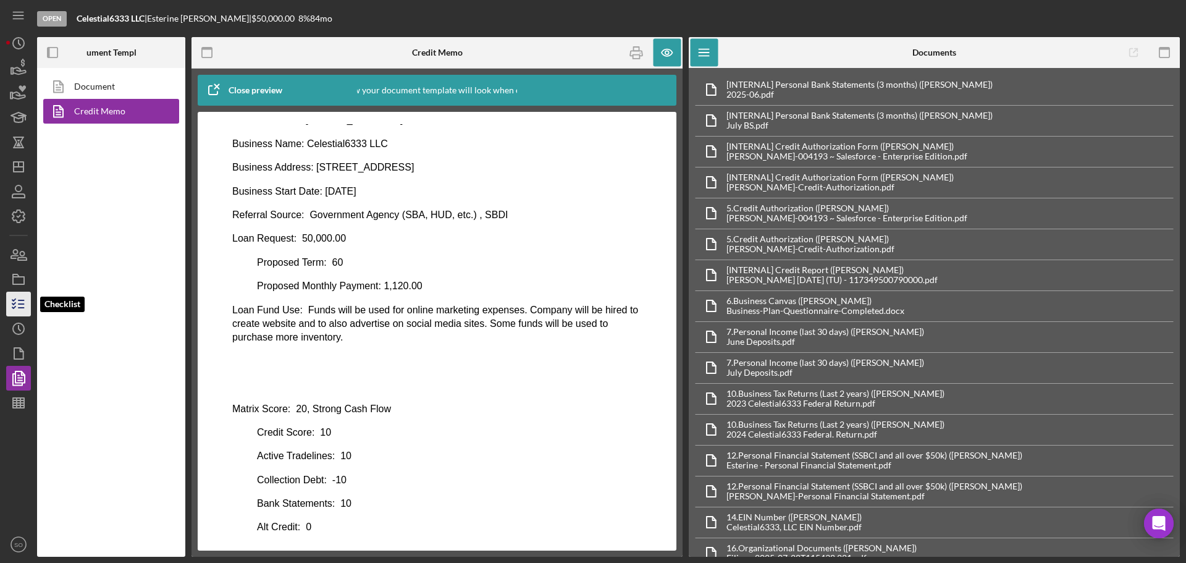
click at [24, 243] on icon "button" at bounding box center [18, 303] width 31 height 31
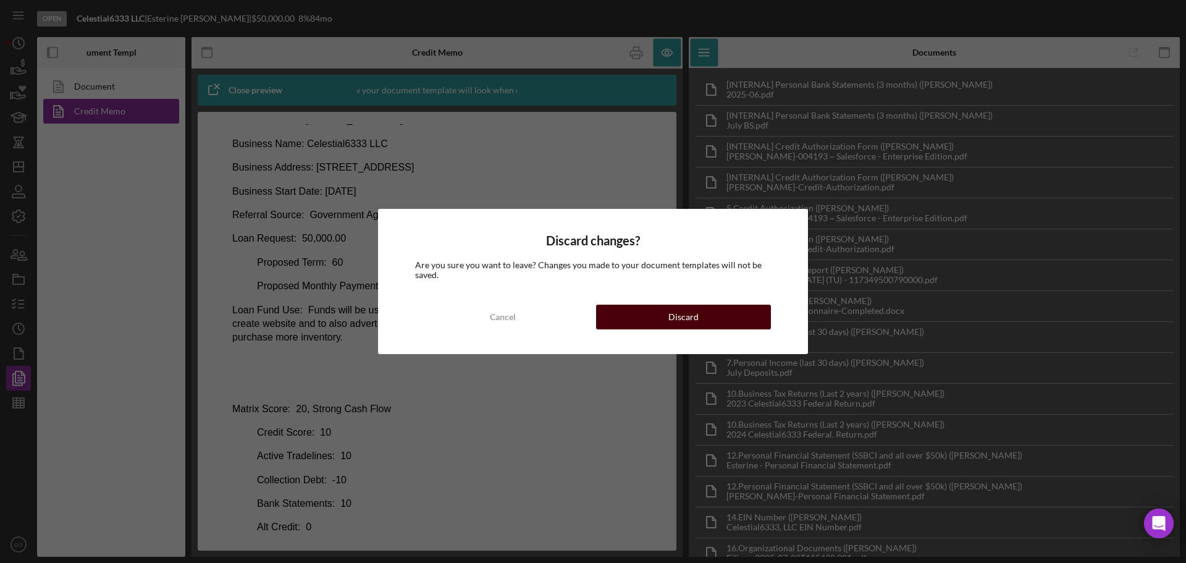
drag, startPoint x: 635, startPoint y: 306, endPoint x: 634, endPoint y: 312, distance: 6.2
click at [467, 243] on button "Discard" at bounding box center [683, 316] width 175 height 25
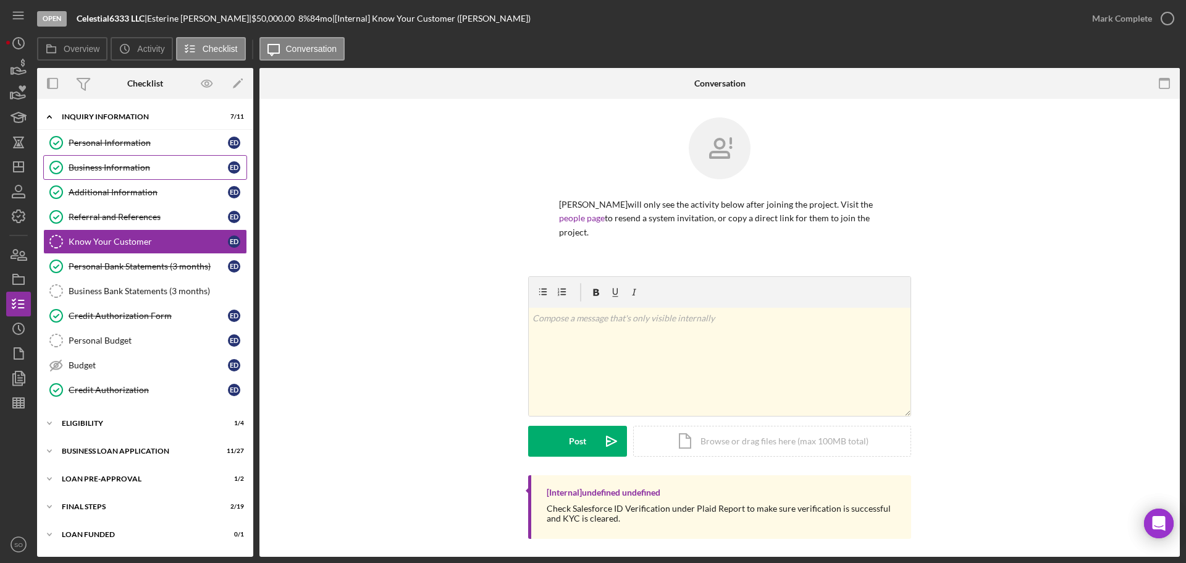
click at [111, 169] on div "Business Information" at bounding box center [148, 167] width 159 height 10
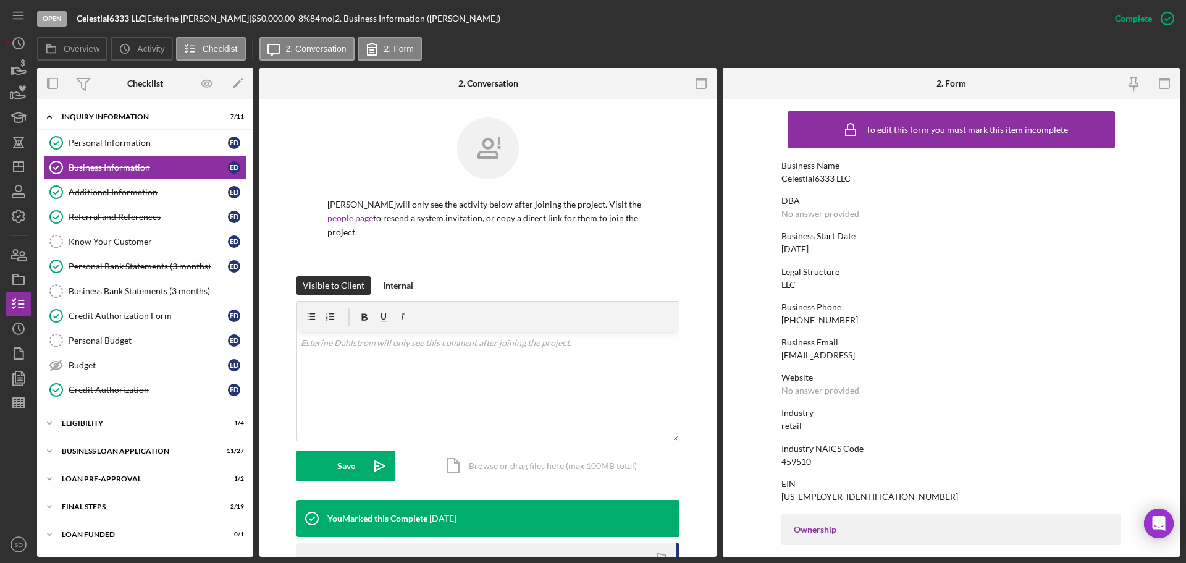
click at [467, 180] on div "Celestial6333 LLC" at bounding box center [815, 179] width 69 height 10
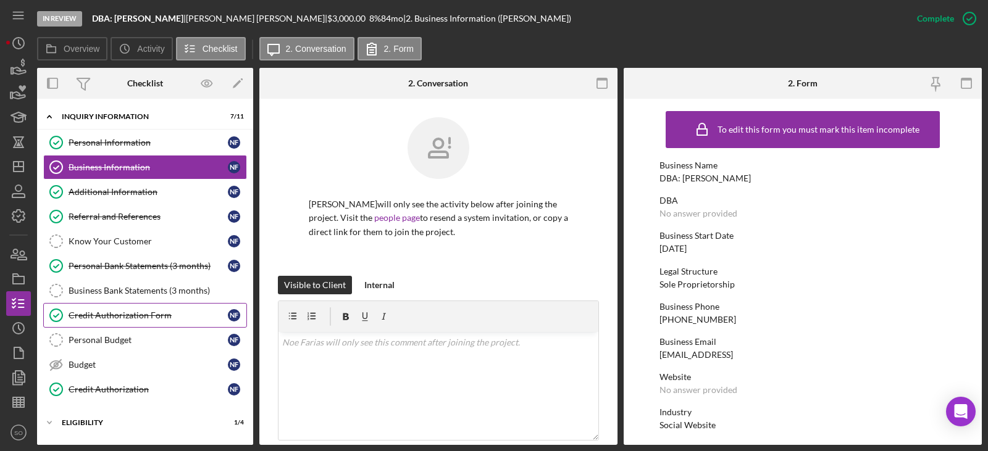
drag, startPoint x: 117, startPoint y: 316, endPoint x: 142, endPoint y: 320, distance: 25.0
click at [117, 316] on div "Credit Authorization Form" at bounding box center [148, 316] width 159 height 10
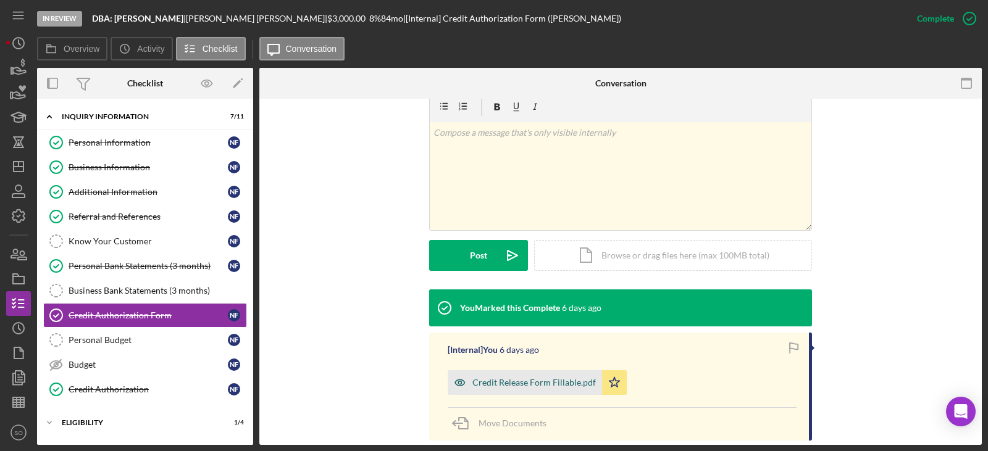
scroll to position [309, 0]
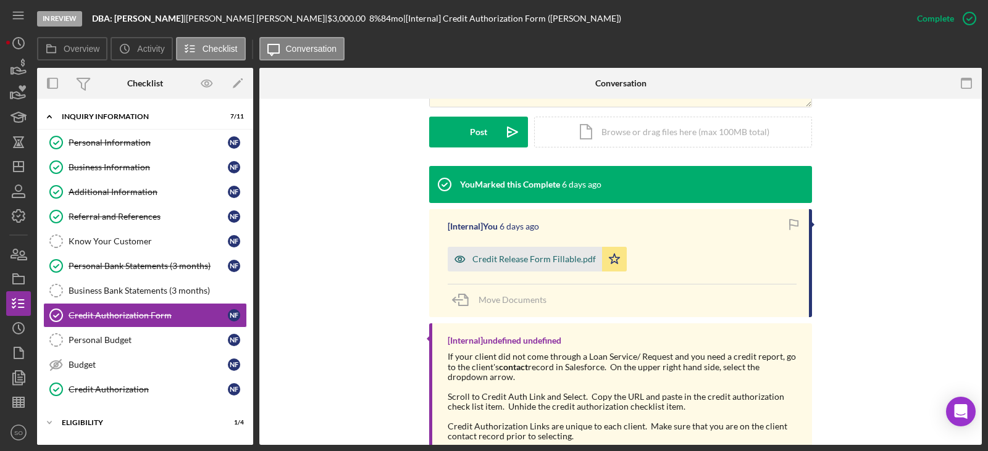
click at [545, 254] on div "Credit Release Form Fillable.pdf" at bounding box center [534, 259] width 124 height 10
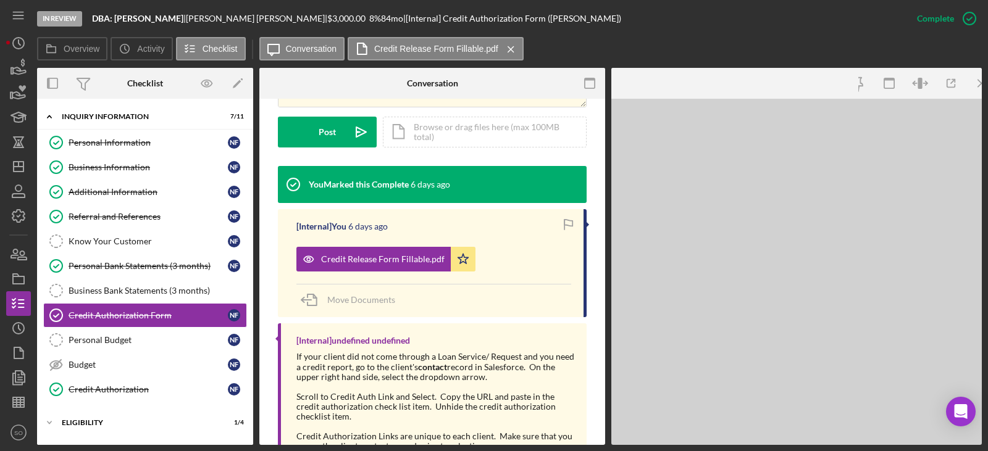
scroll to position [322, 0]
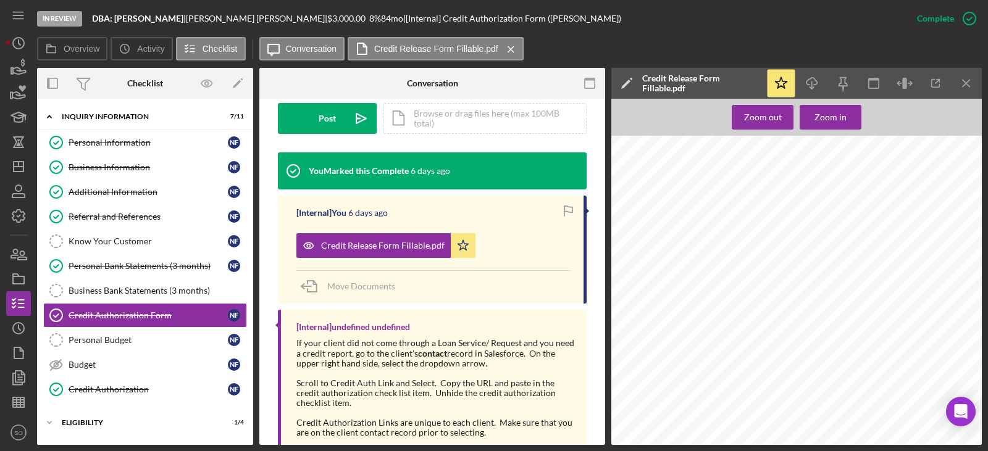
click at [780, 237] on span "355-62-8372" at bounding box center [770, 237] width 31 height 6
click at [16, 254] on icon "button" at bounding box center [14, 253] width 7 height 9
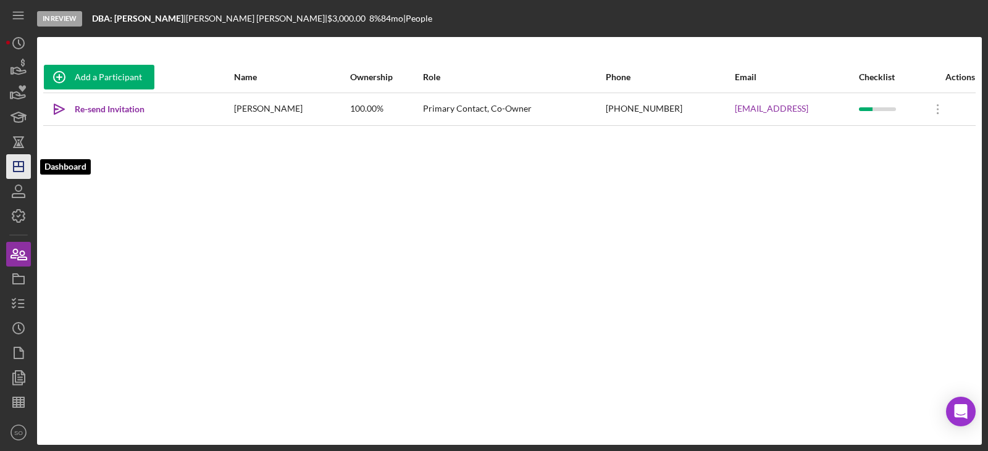
click at [14, 166] on polygon "button" at bounding box center [19, 167] width 10 height 10
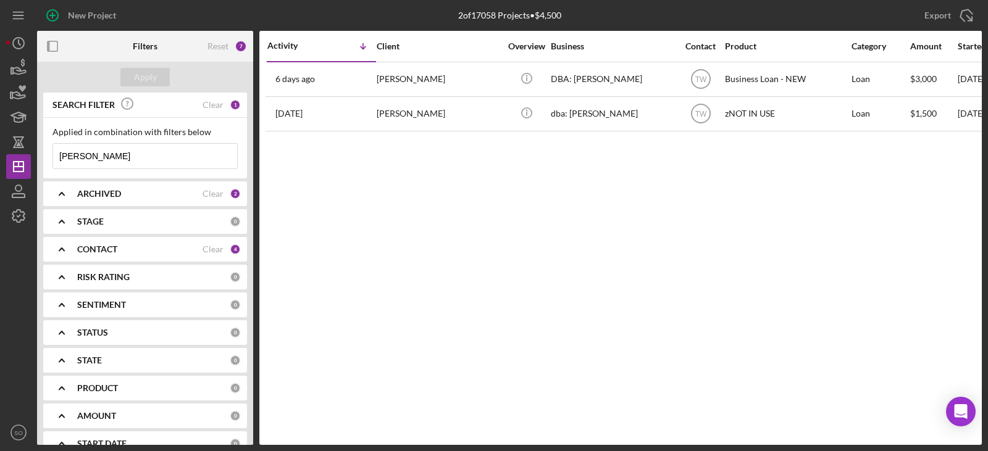
drag, startPoint x: 90, startPoint y: 160, endPoint x: 41, endPoint y: 155, distance: 49.0
click at [41, 155] on div "SEARCH FILTER Clear 1 Applied in combination with filters below noe Icon/Menu C…" at bounding box center [145, 269] width 216 height 353
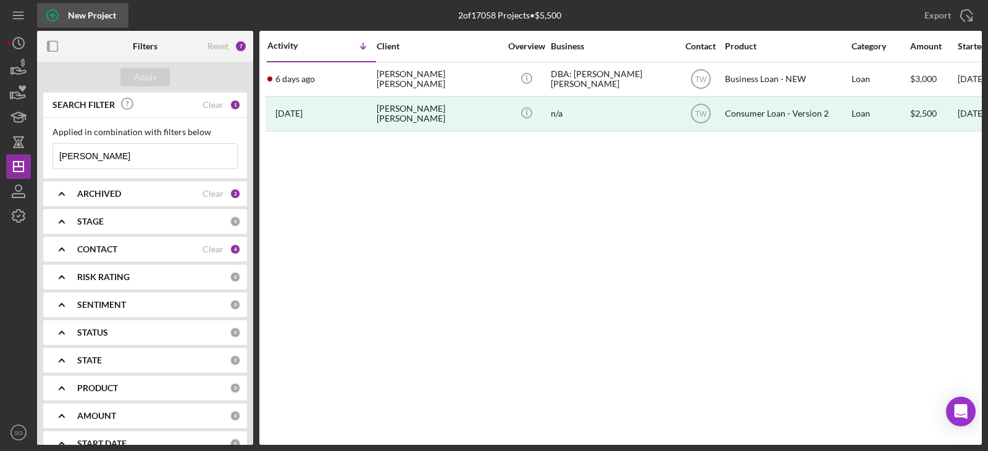
type input "raul"
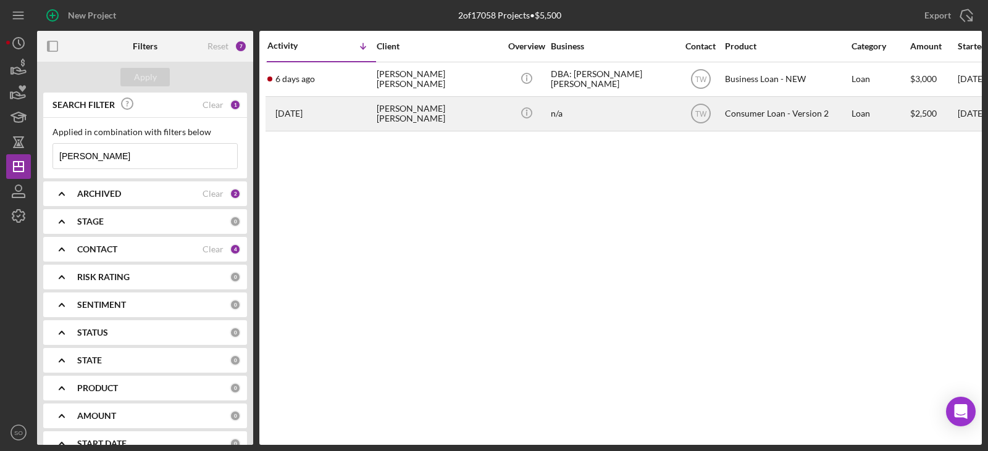
click at [403, 108] on div "Raul Garcia Luna" at bounding box center [439, 114] width 124 height 33
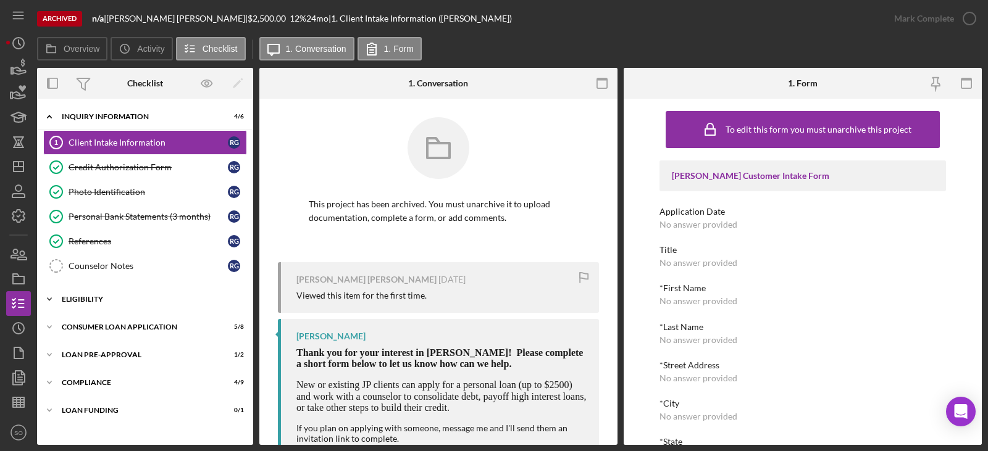
click at [161, 298] on div "Eligibility" at bounding box center [150, 299] width 176 height 7
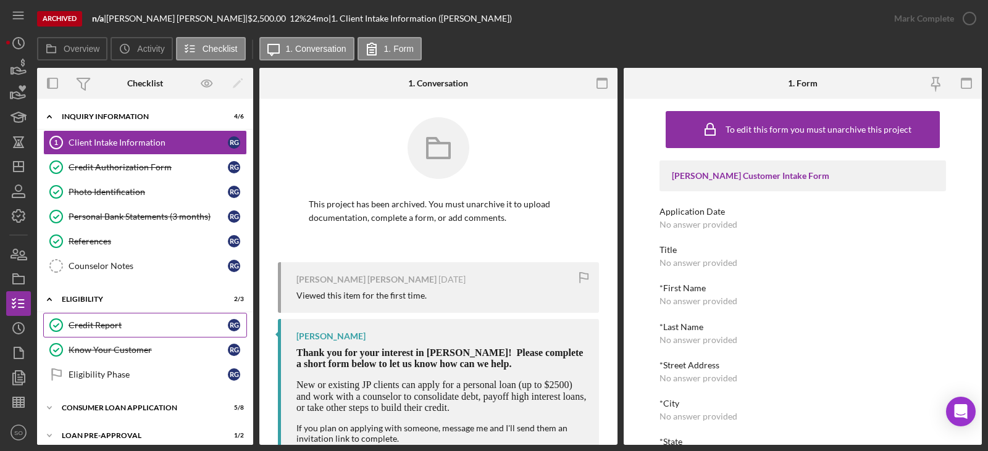
scroll to position [65, 0]
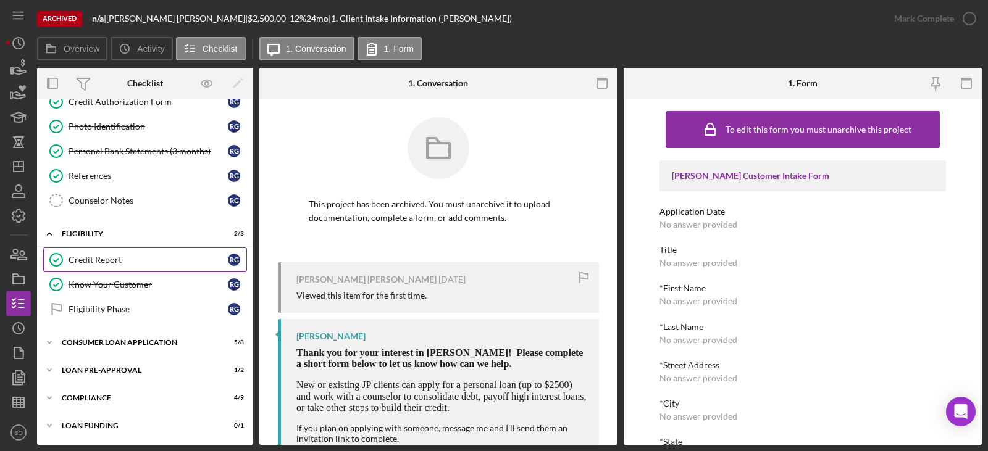
click at [126, 261] on div "Credit Report" at bounding box center [148, 260] width 159 height 10
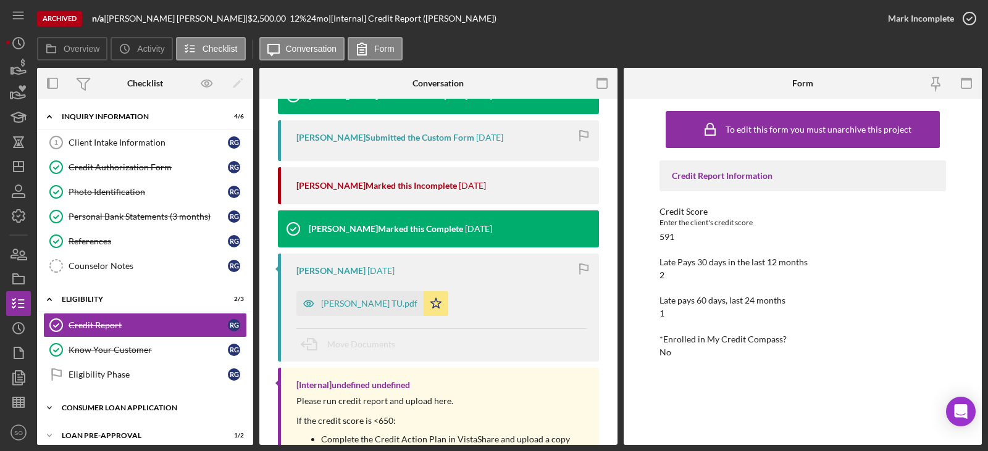
scroll to position [65, 0]
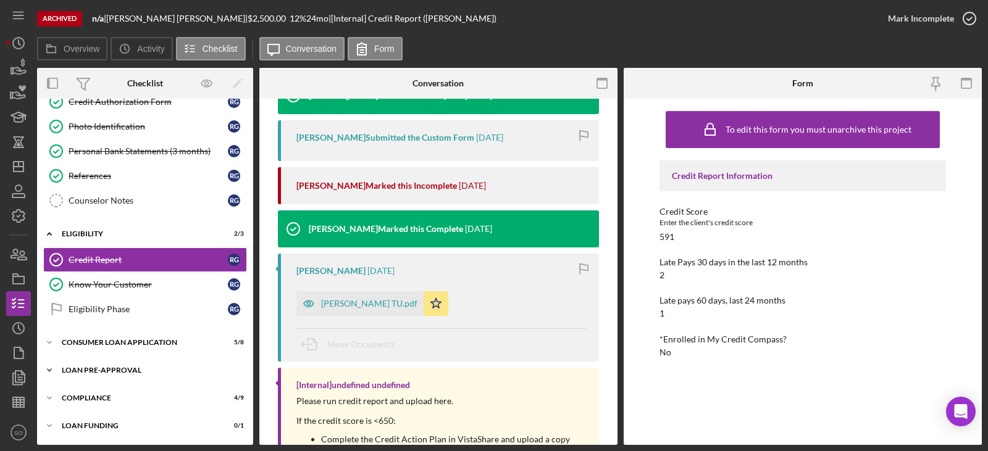
click at [123, 365] on div "Icon/Expander Loan Pre-Approval 1 / 2" at bounding box center [145, 370] width 216 height 25
click at [124, 351] on div "Icon/Expander Consumer Loan Application 5 / 8" at bounding box center [145, 342] width 216 height 25
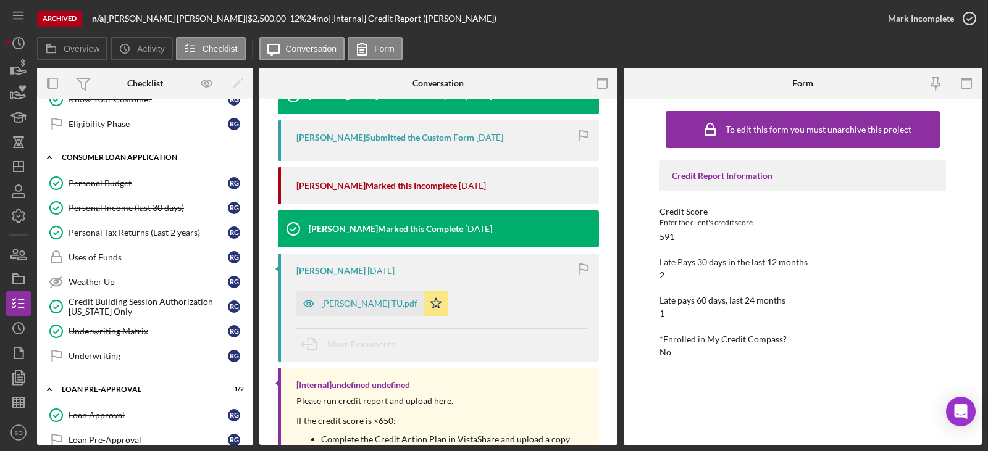
scroll to position [326, 0]
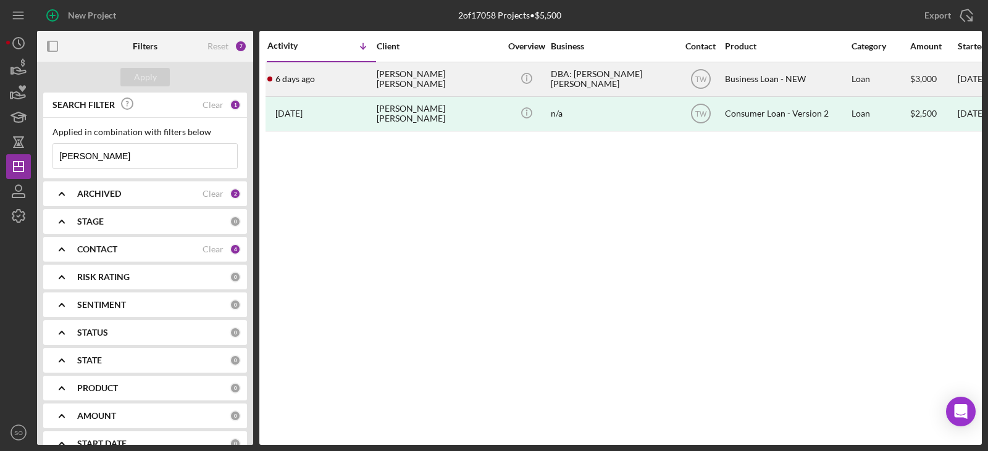
click at [359, 78] on div "6 days ago Raul Garcia Luna" at bounding box center [321, 79] width 108 height 33
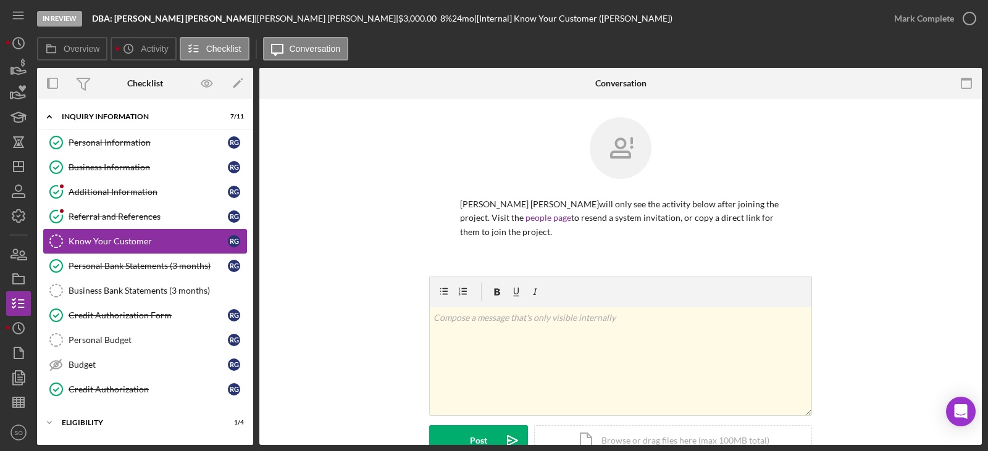
scroll to position [62, 0]
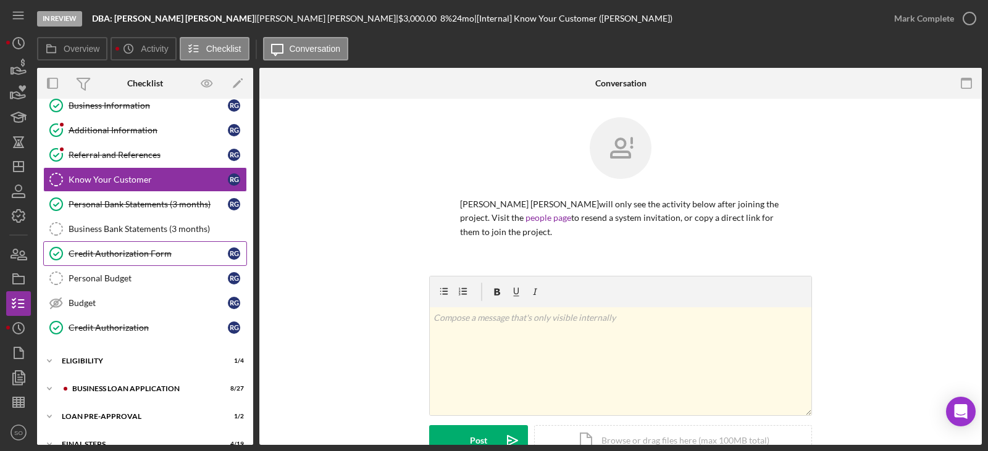
click at [151, 259] on div "Credit Authorization Form" at bounding box center [148, 254] width 159 height 10
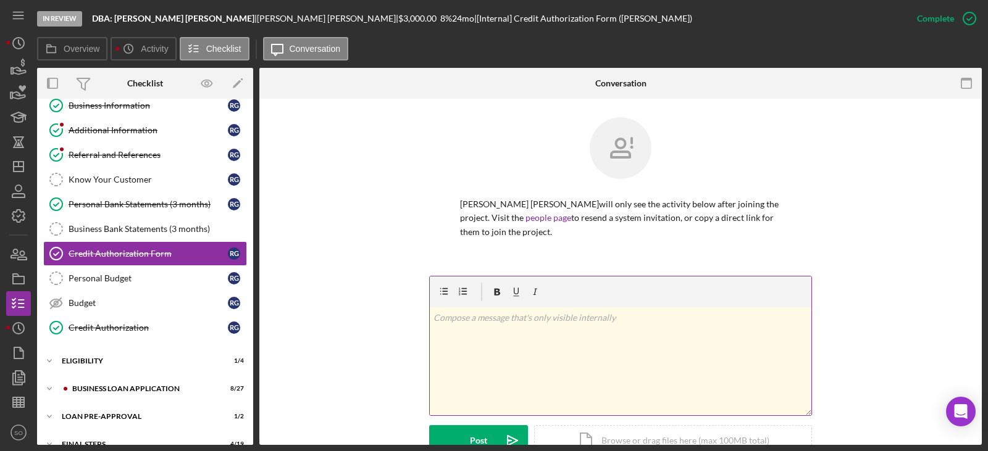
scroll to position [185, 0]
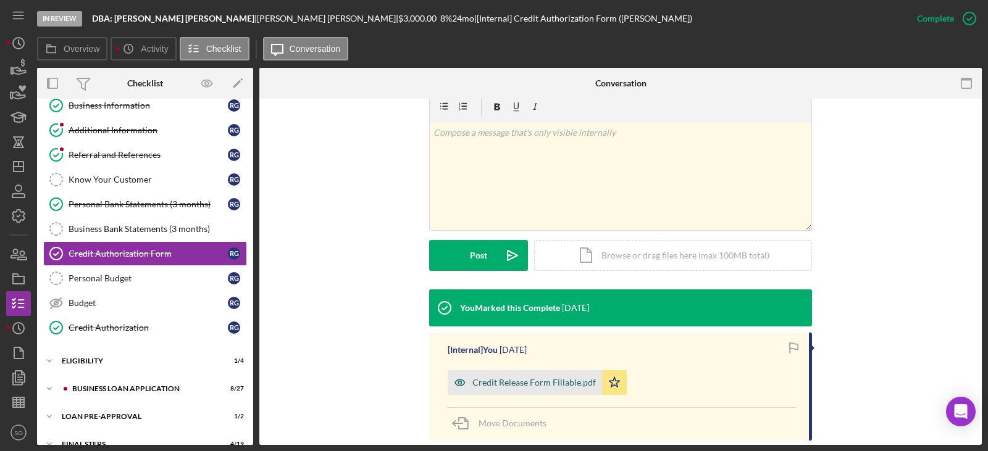
click at [574, 390] on div "Credit Release Form Fillable.pdf" at bounding box center [525, 383] width 154 height 25
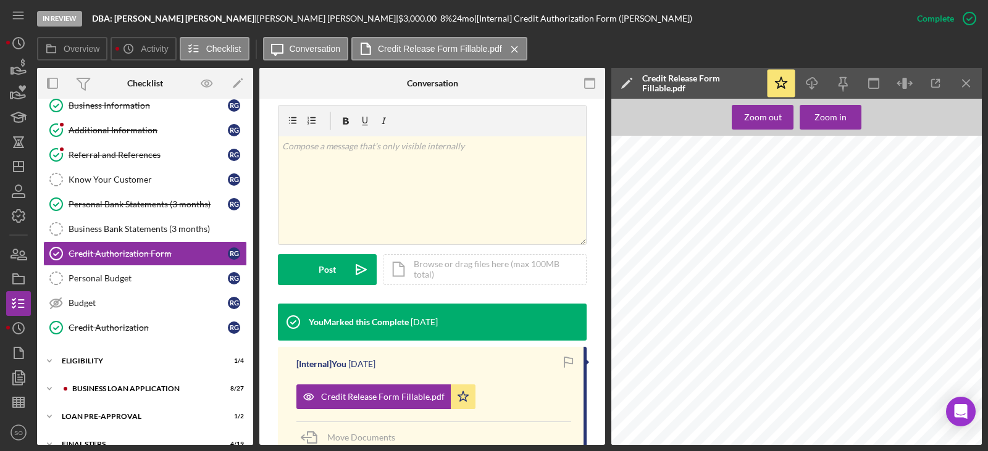
click at [766, 206] on div "Docusign Envelope ID: E09A5064-7999-4D1E-AB90-8D35B5BBBE07 945 E FERGUSON Noe F…" at bounding box center [800, 380] width 378 height 489
click at [764, 214] on span "945 E FERGUSON" at bounding box center [755, 214] width 62 height 6
click at [819, 120] on div "Zoom in" at bounding box center [831, 117] width 32 height 25
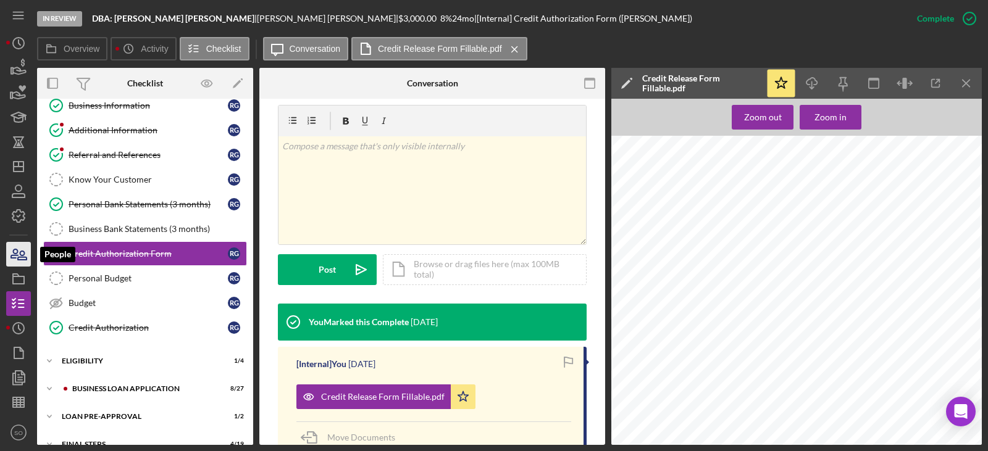
click at [18, 259] on icon "button" at bounding box center [22, 255] width 9 height 9
